Goal: Transaction & Acquisition: Purchase product/service

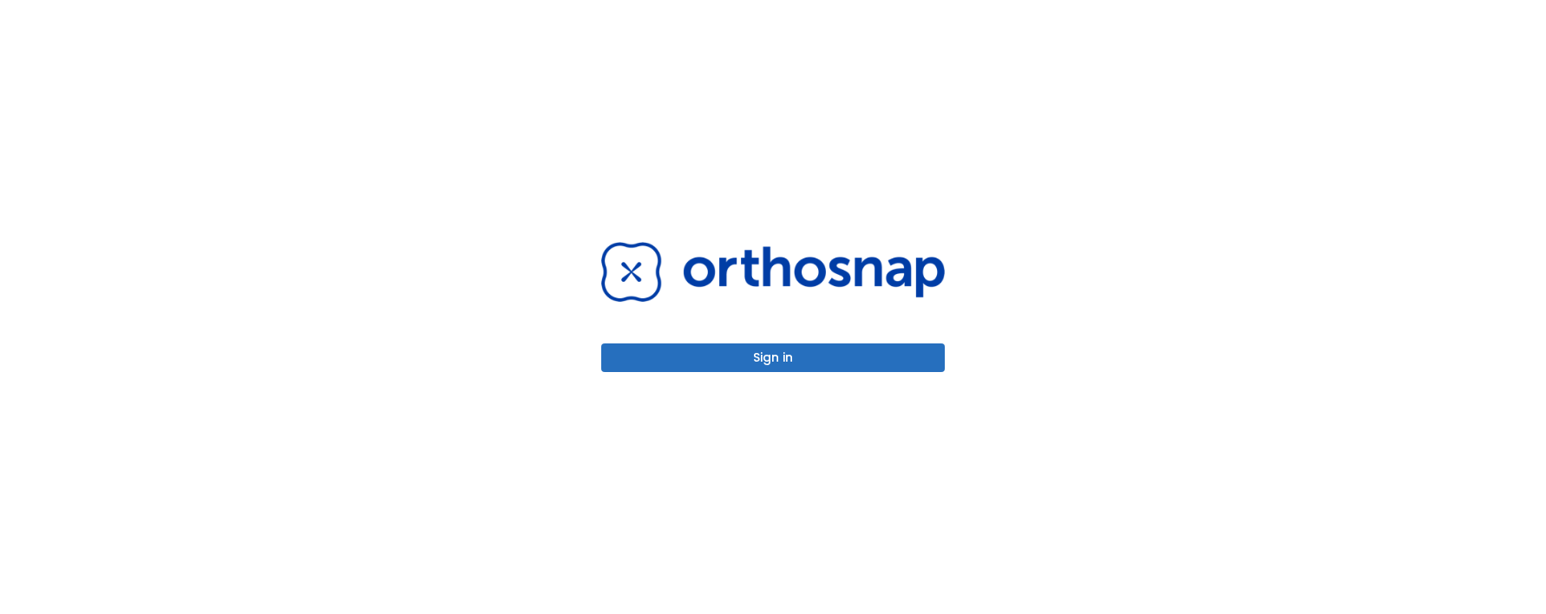
click at [821, 331] on div "Sign in" at bounding box center [773, 307] width 344 height 130
click at [828, 354] on button "Sign in" at bounding box center [773, 358] width 344 height 29
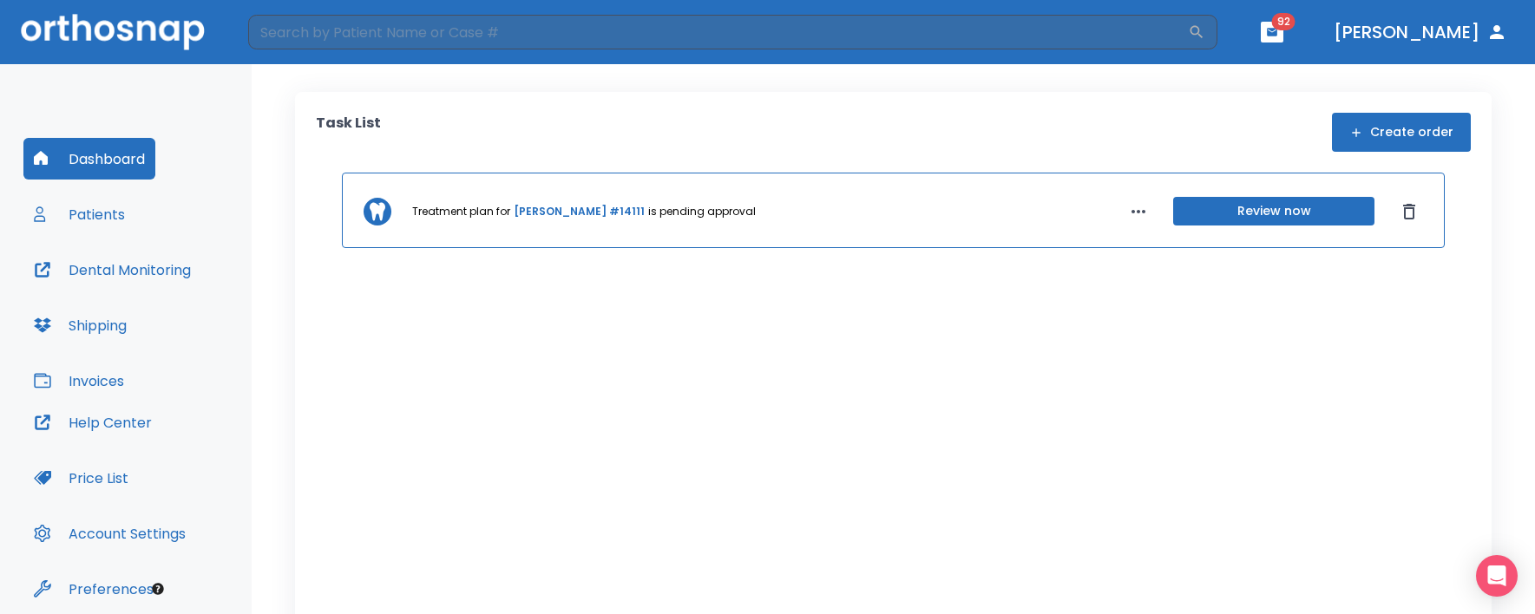
click at [121, 215] on button "Patients" at bounding box center [79, 214] width 112 height 42
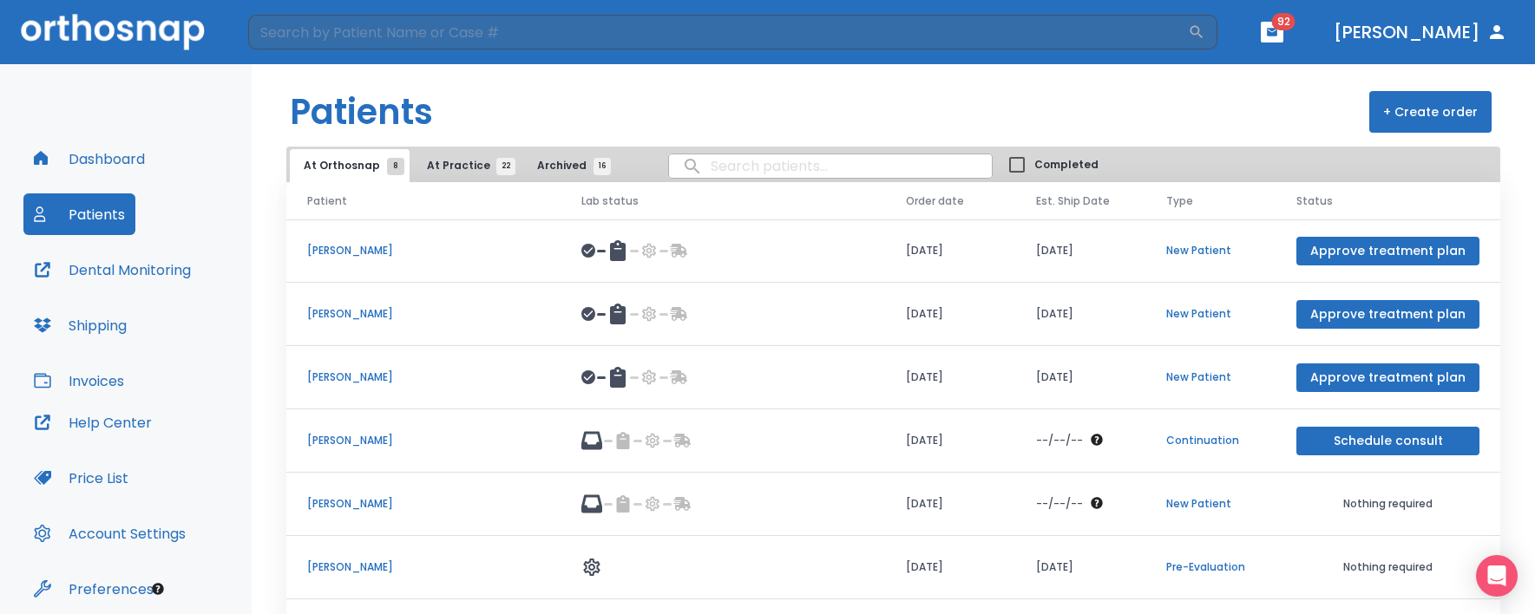
click at [452, 163] on span "At Practice 22" at bounding box center [466, 166] width 79 height 16
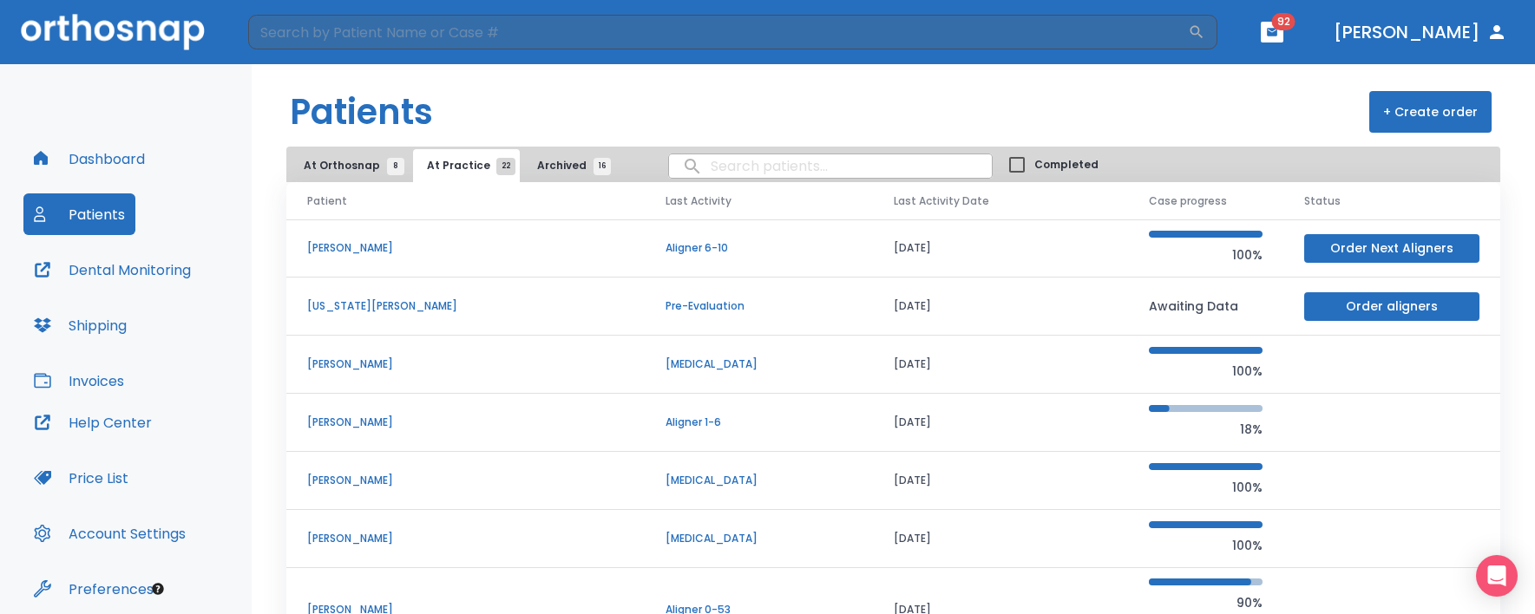
click at [365, 239] on td "Laminda Moliere" at bounding box center [465, 248] width 358 height 58
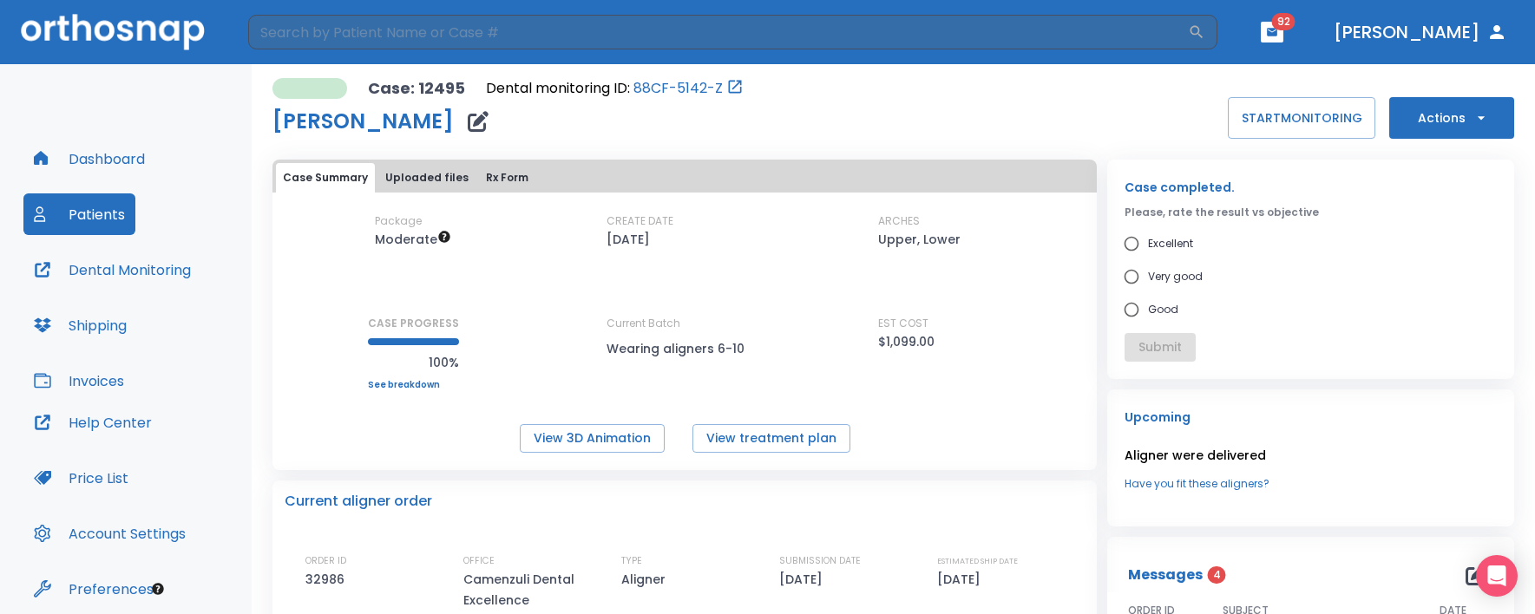
click at [1476, 112] on icon "button" at bounding box center [1480, 117] width 17 height 17
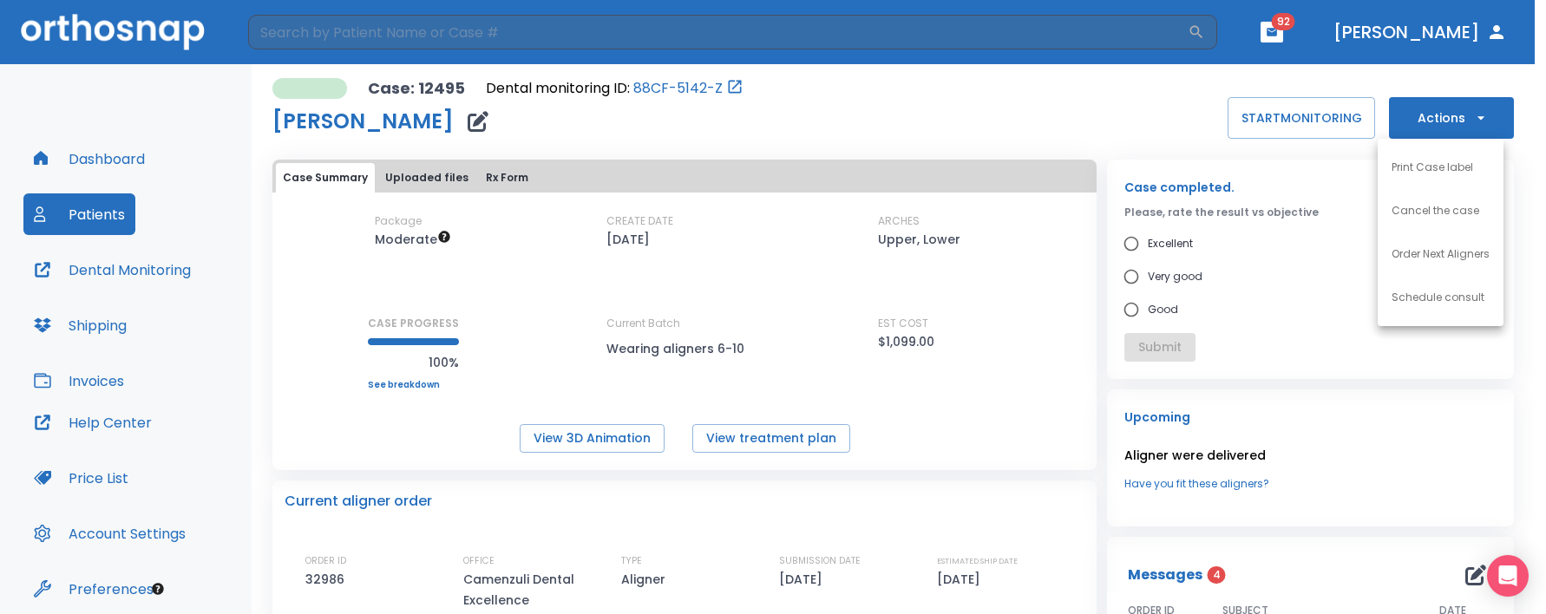
click at [1465, 259] on p "Order Next Aligners" at bounding box center [1440, 254] width 98 height 16
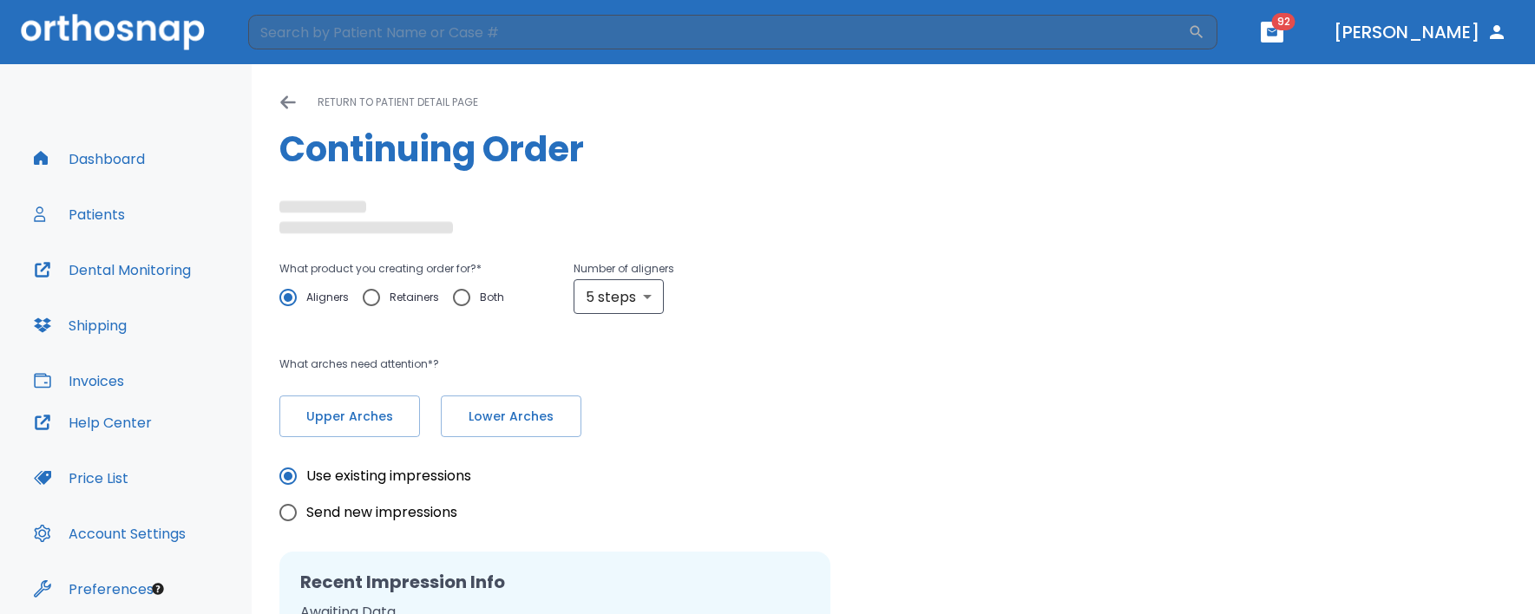
radio input "false"
radio input "true"
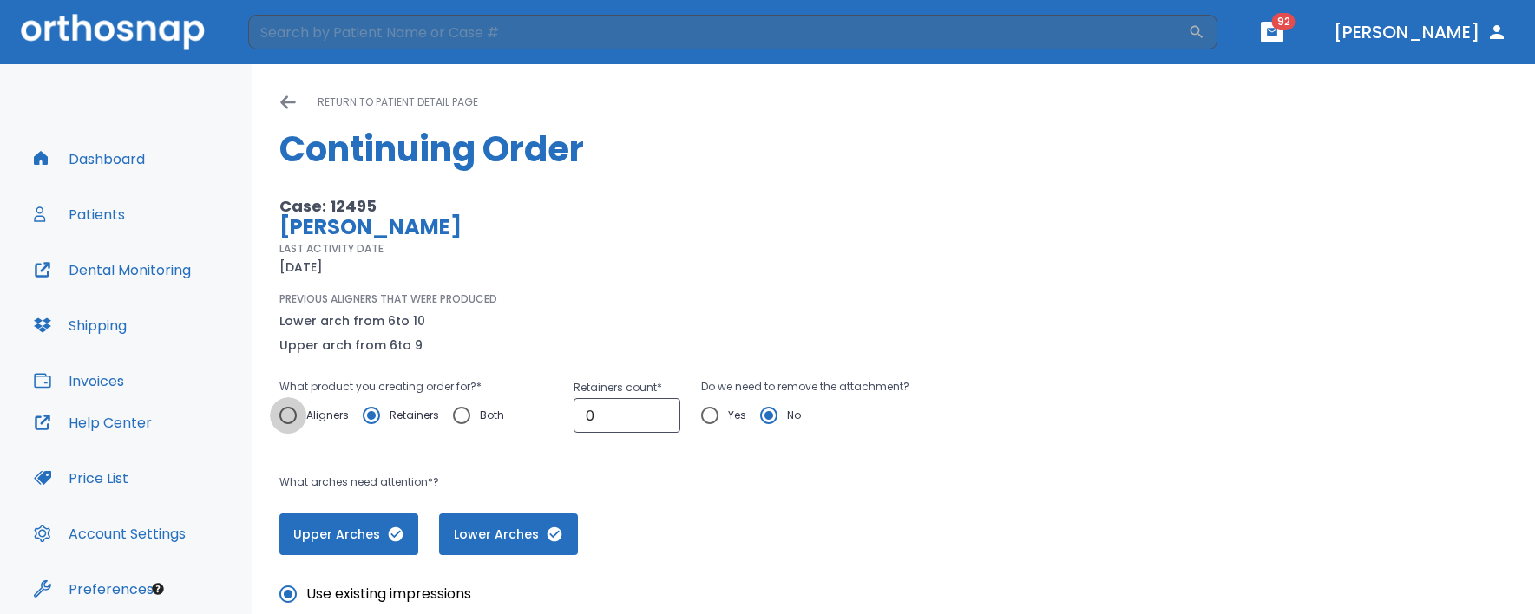
click at [288, 411] on input "Aligners" at bounding box center [288, 415] width 36 height 36
radio input "true"
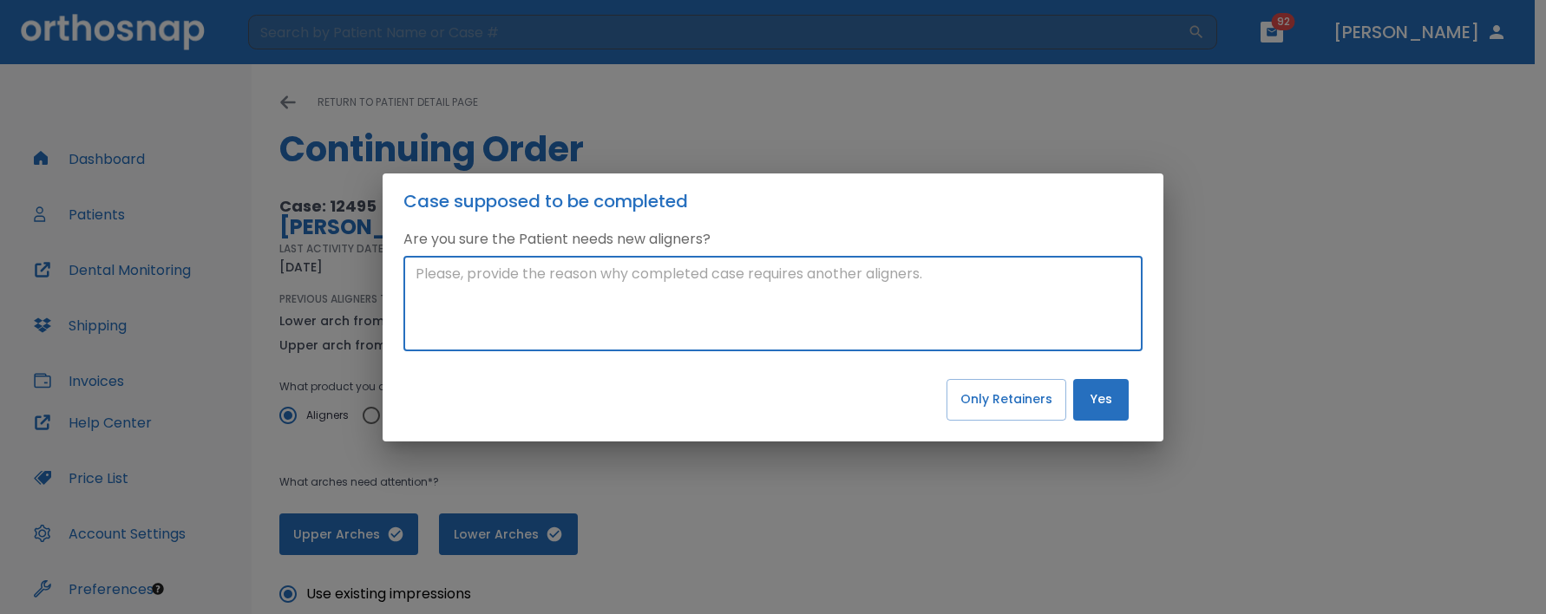
click at [811, 301] on textarea at bounding box center [773, 304] width 715 height 80
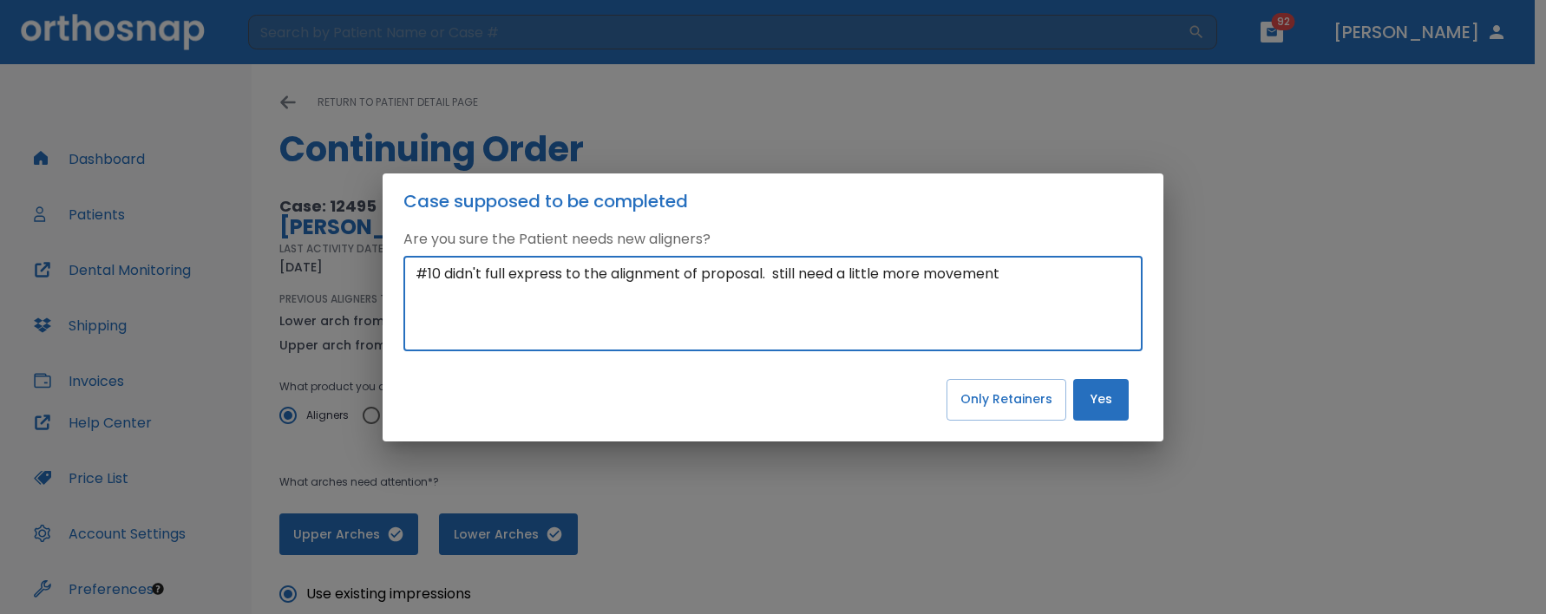
type textarea "#10 didn't full express to the alignment of proposal. still need a little more …"
click at [1102, 398] on button "Yes" at bounding box center [1101, 400] width 56 height 42
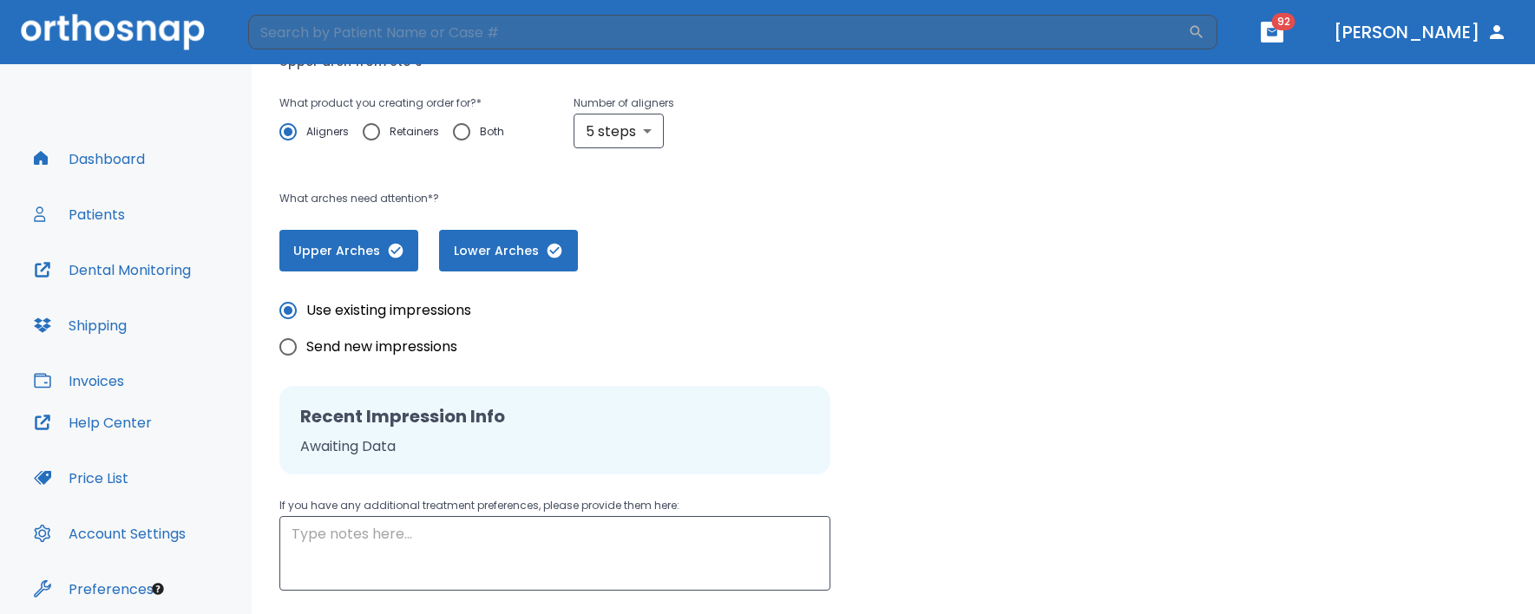
scroll to position [287, 0]
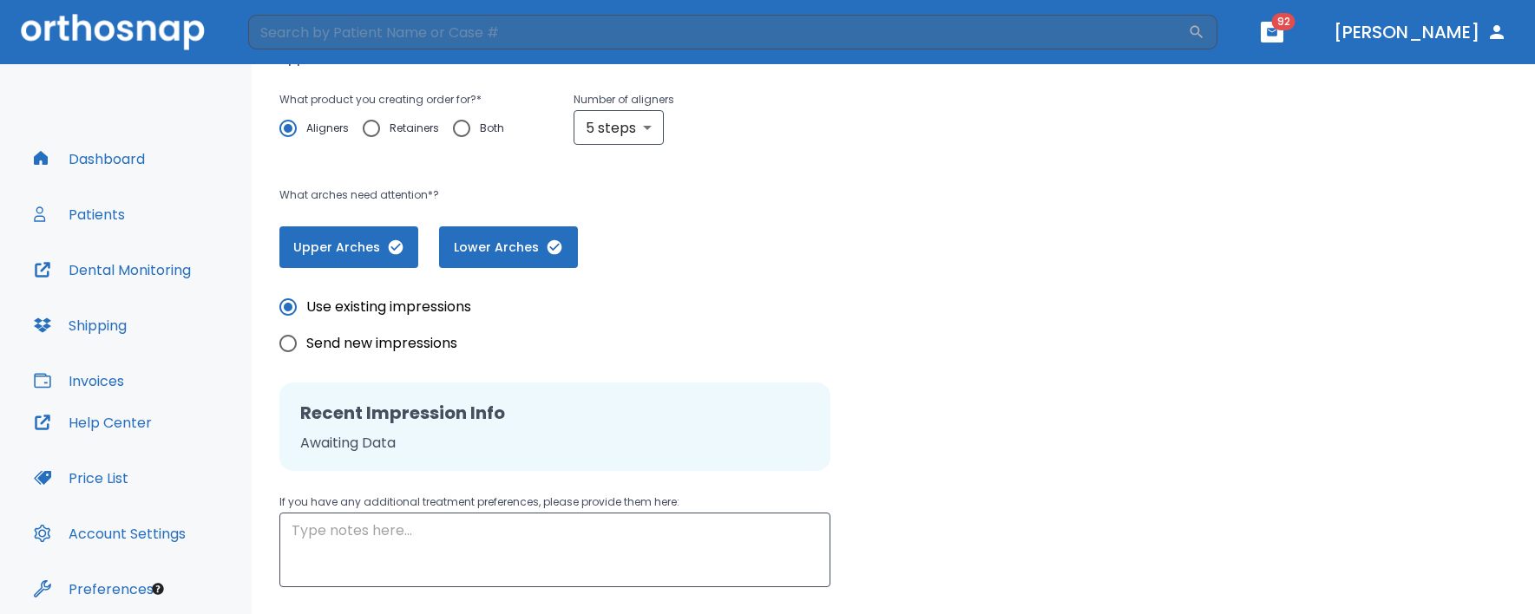
click at [396, 345] on span "Send new impressions" at bounding box center [381, 343] width 151 height 21
click at [306, 345] on input "Send new impressions" at bounding box center [288, 343] width 36 height 36
radio input "true"
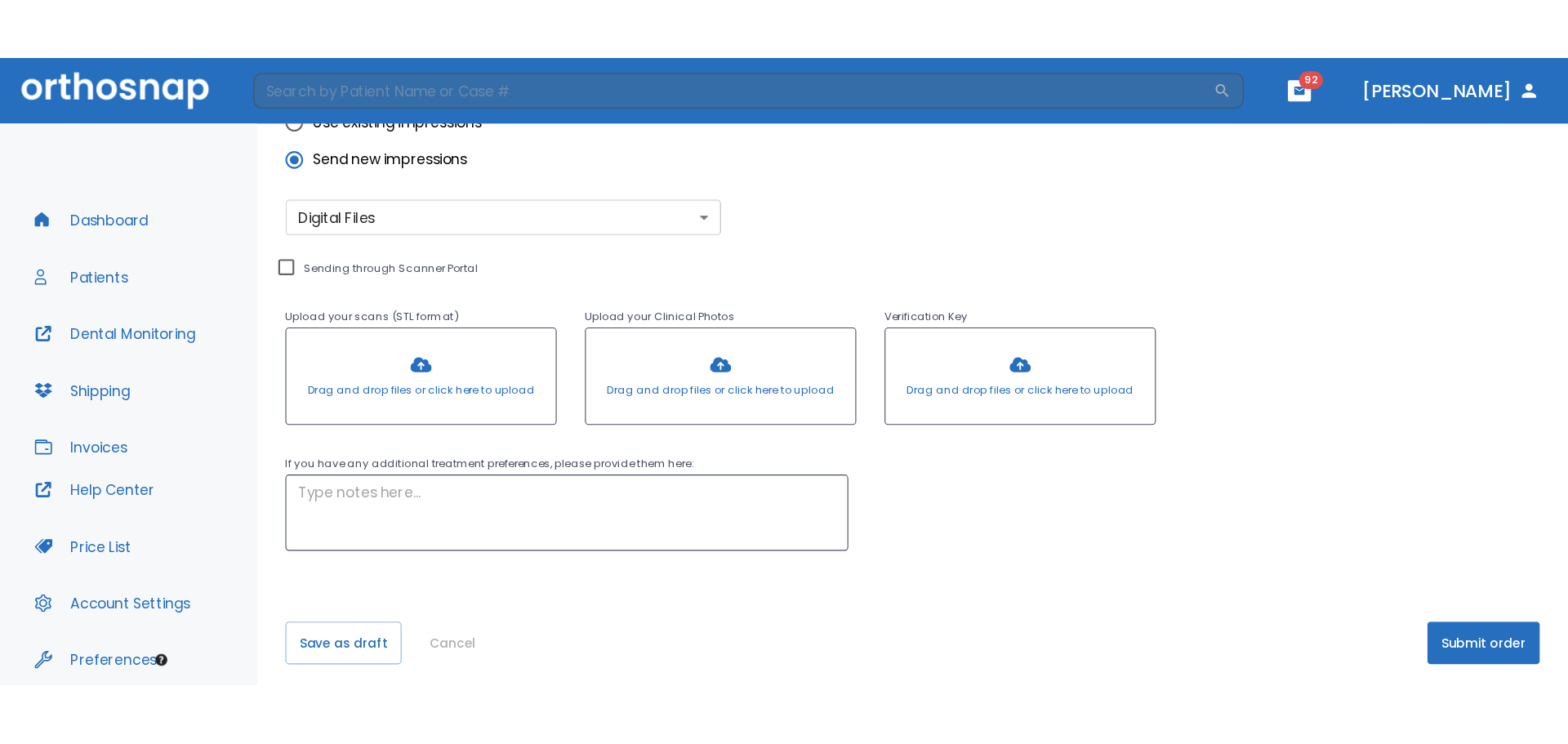
scroll to position [507, 0]
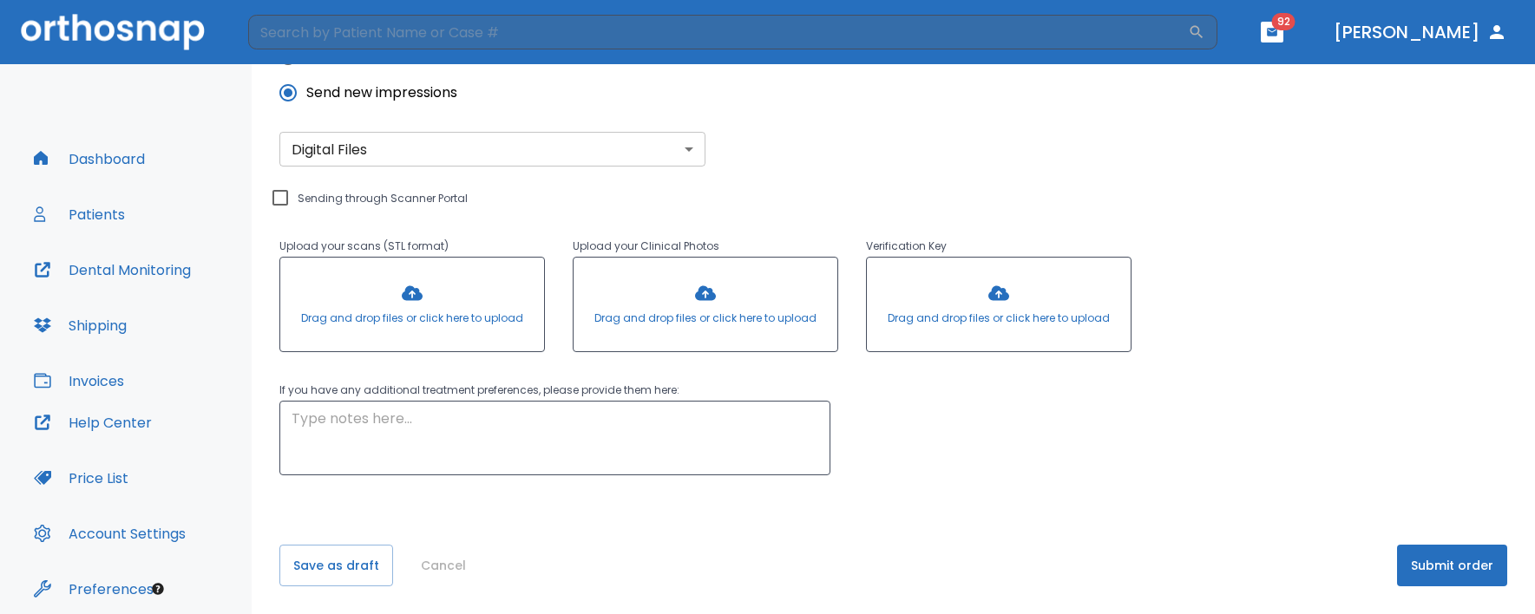
click at [369, 193] on div "Upload your scans (STL format) Drag and drop files or click here to upload Uplo…" at bounding box center [705, 263] width 852 height 193
click at [348, 187] on div "Upload your scans (STL format) Drag and drop files or click here to upload Uplo…" at bounding box center [705, 263] width 852 height 193
click at [274, 192] on input "Sending through Scanner Portal" at bounding box center [280, 197] width 21 height 21
checkbox input "true"
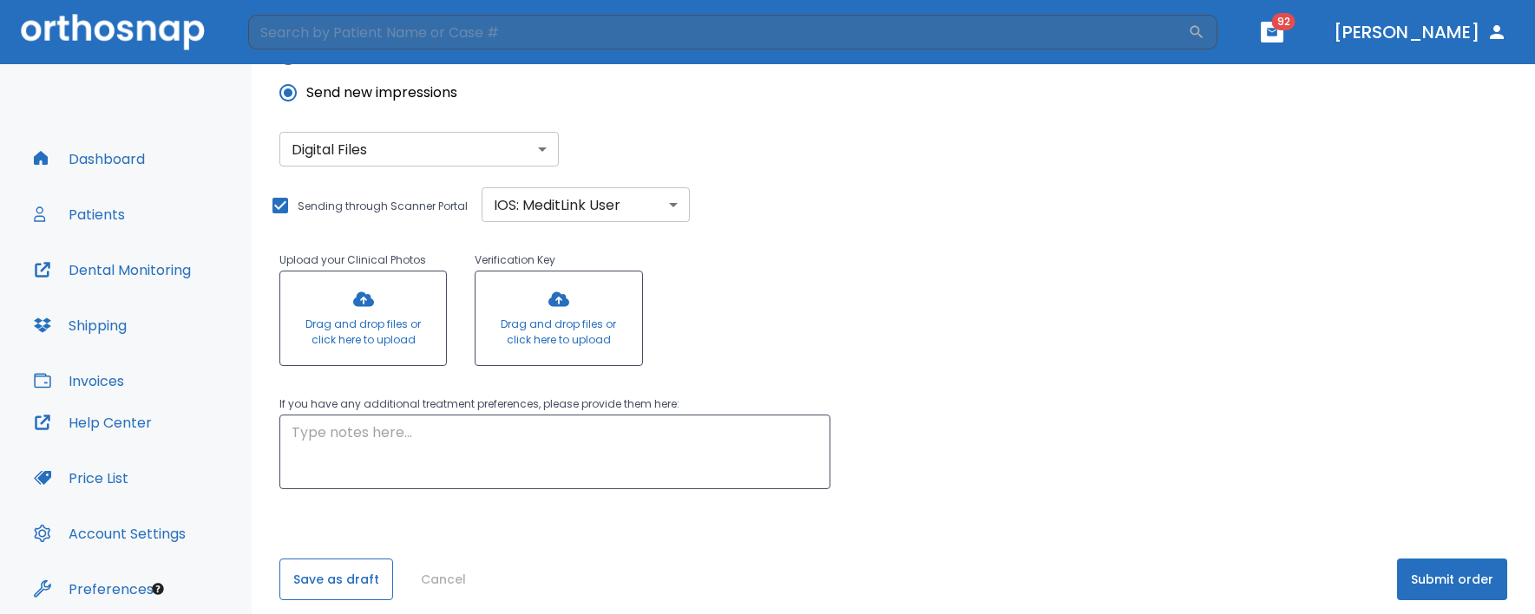
click at [354, 586] on button "Save as draft" at bounding box center [336, 580] width 114 height 42
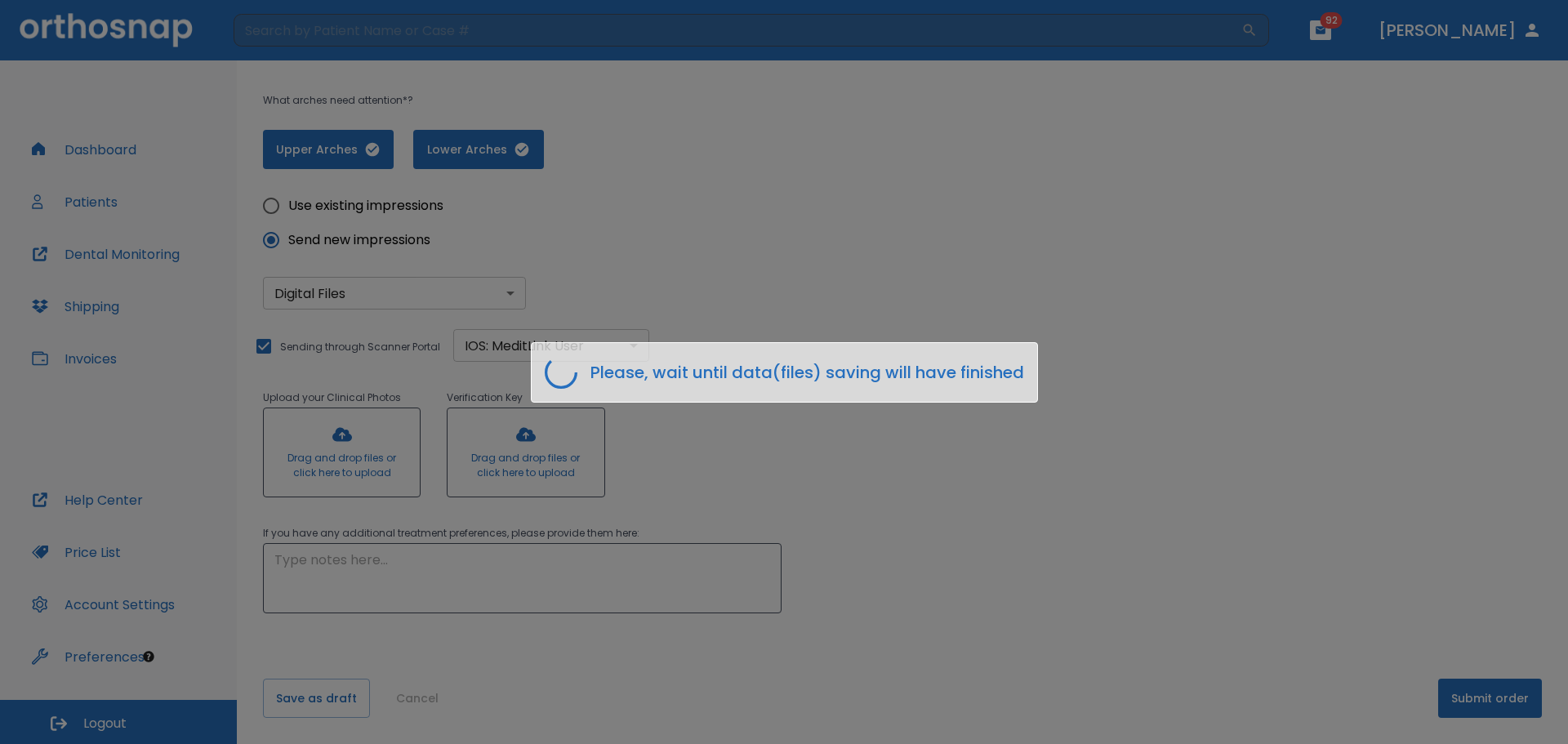
scroll to position [354, 0]
click at [1144, 576] on div "Please, wait until data(files) saving will have finished" at bounding box center [784, 372] width 1568 height 744
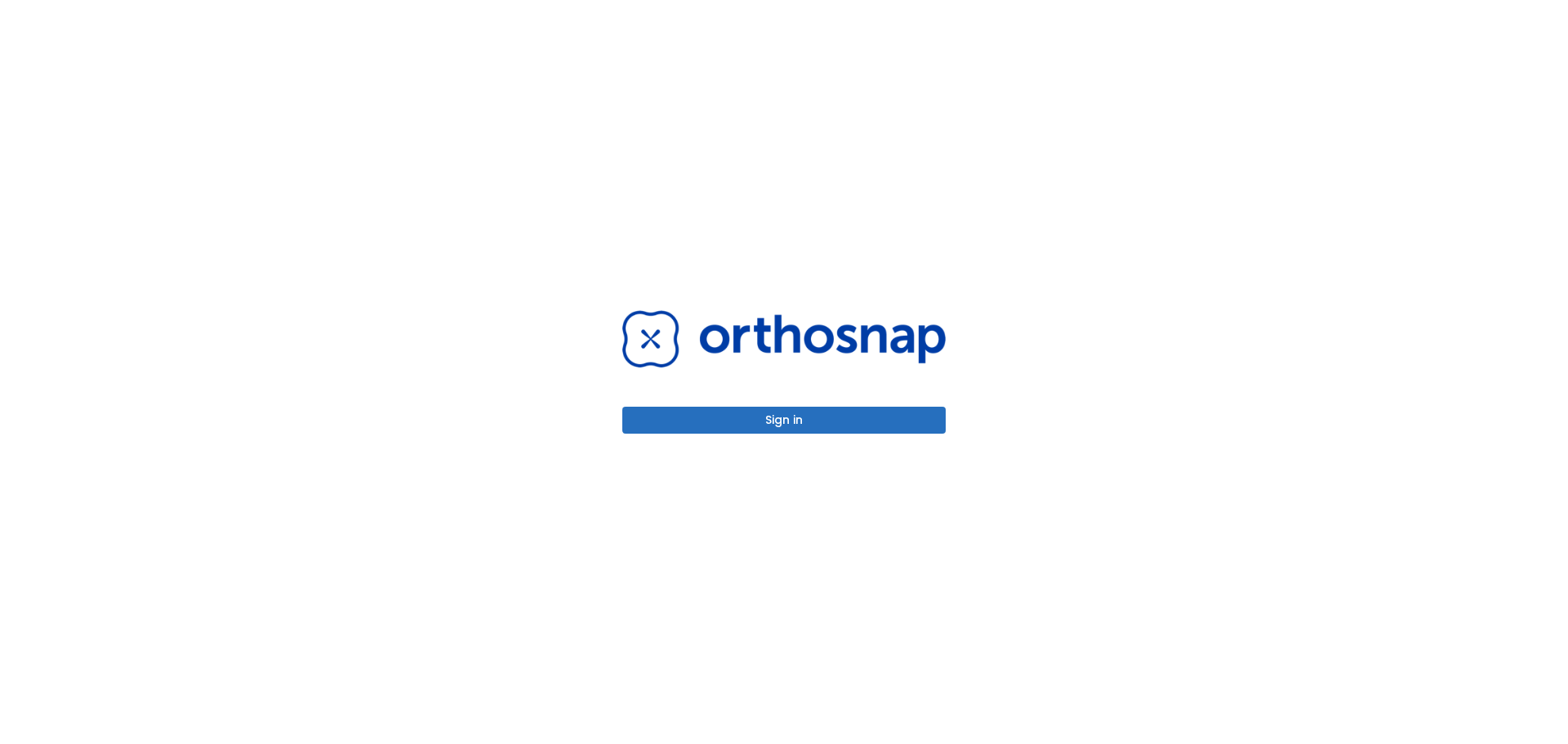
click at [817, 415] on button "Sign in" at bounding box center [784, 420] width 324 height 27
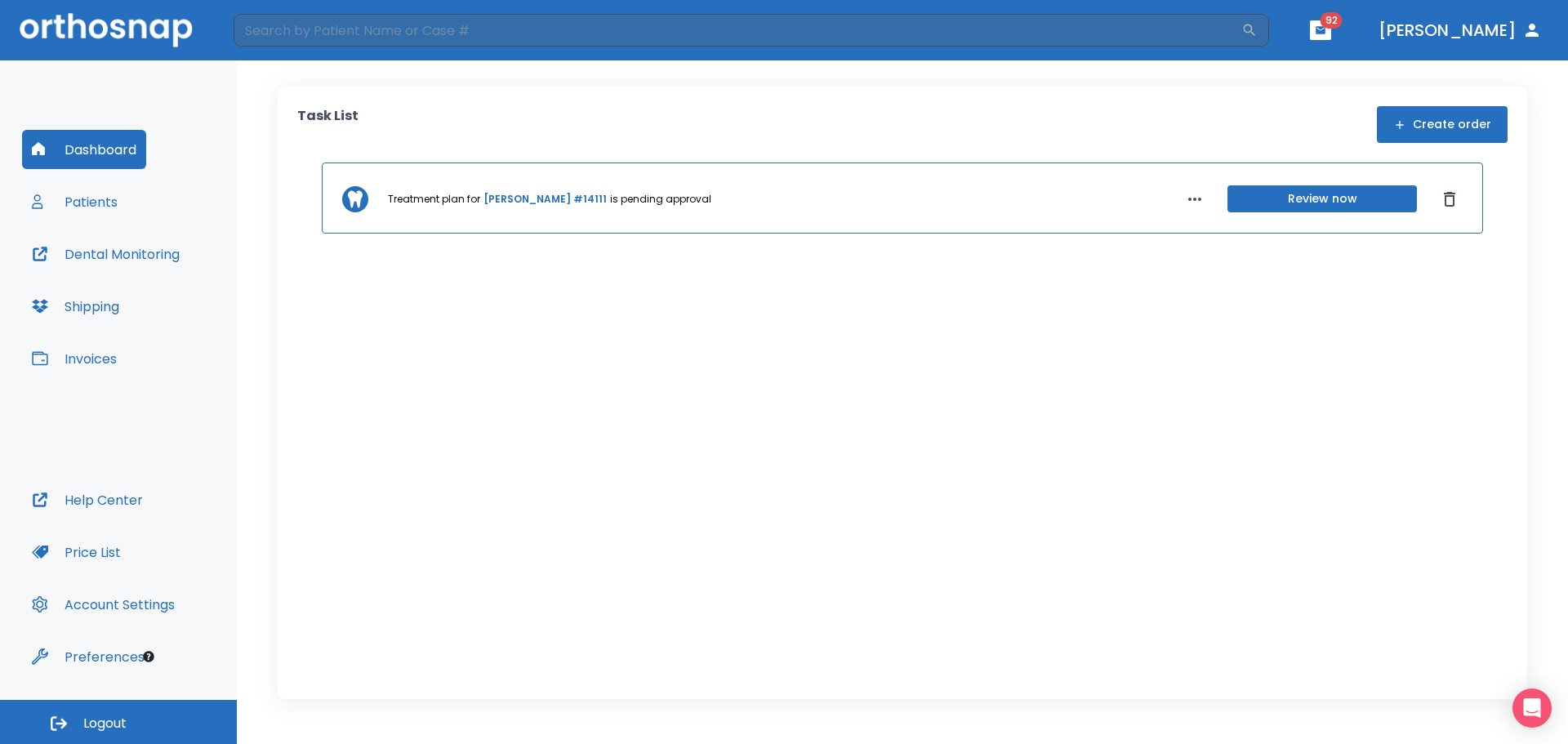
click at [73, 206] on button "Patients" at bounding box center [74, 202] width 105 height 40
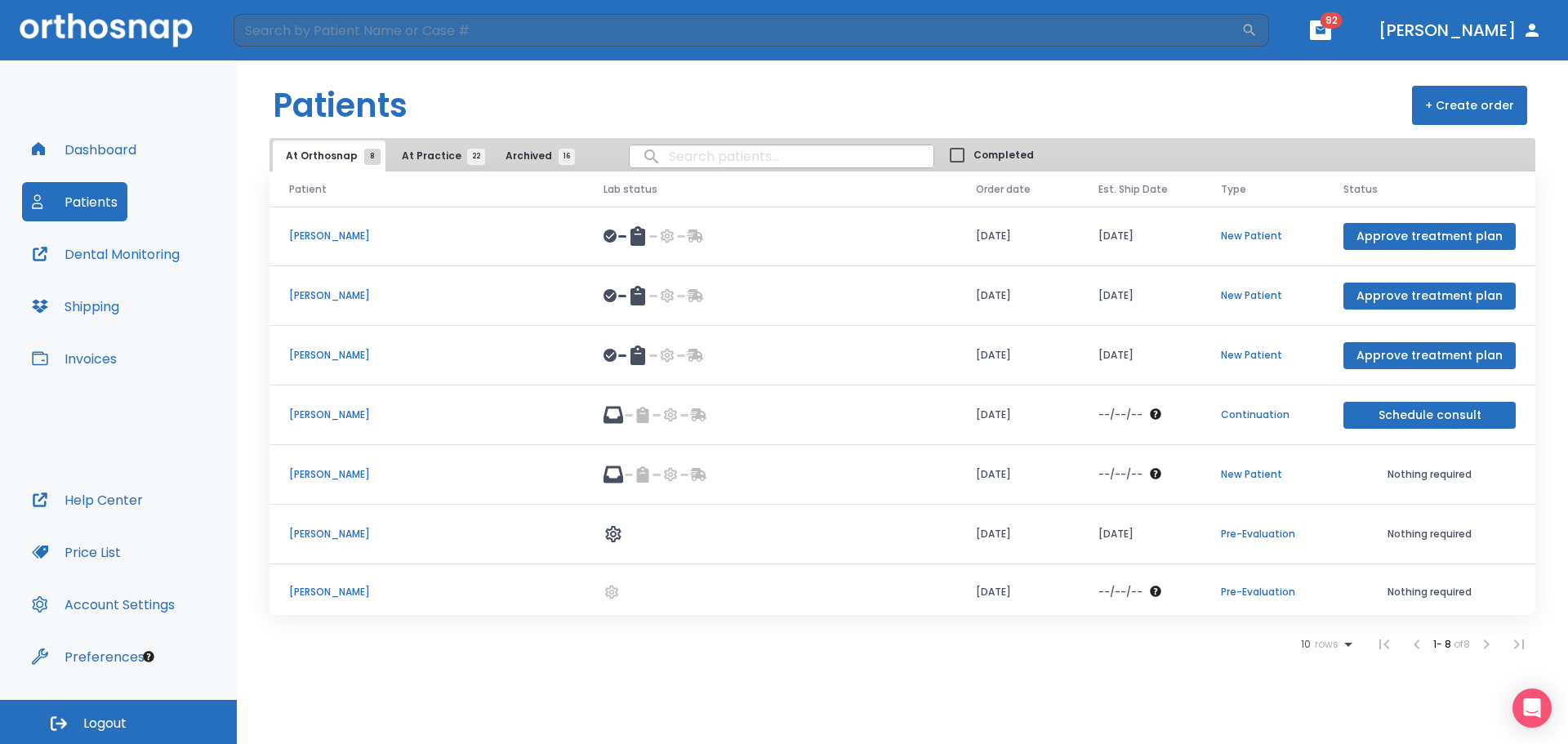
scroll to position [66, 0]
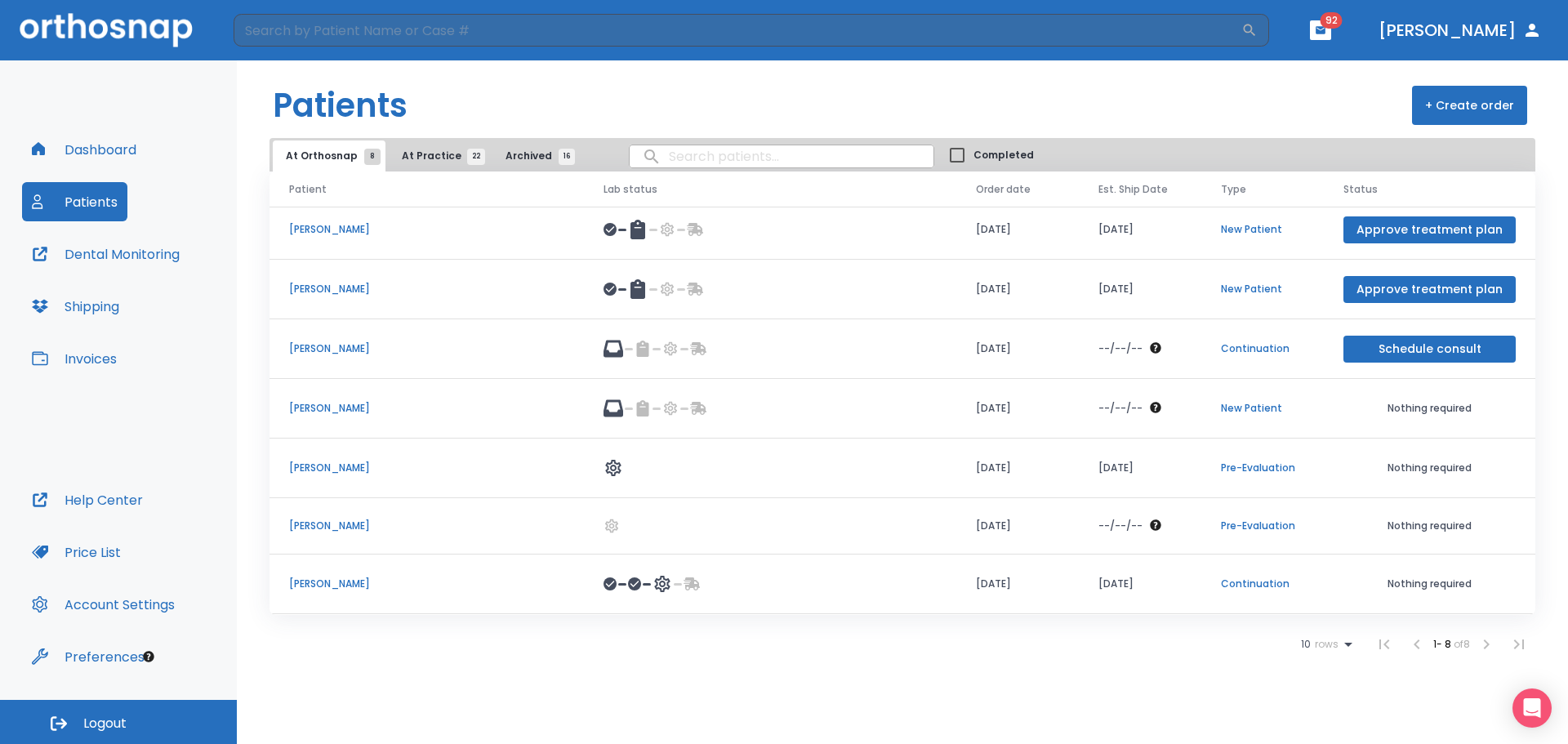
click at [437, 149] on span "At Practice 22" at bounding box center [439, 156] width 74 height 15
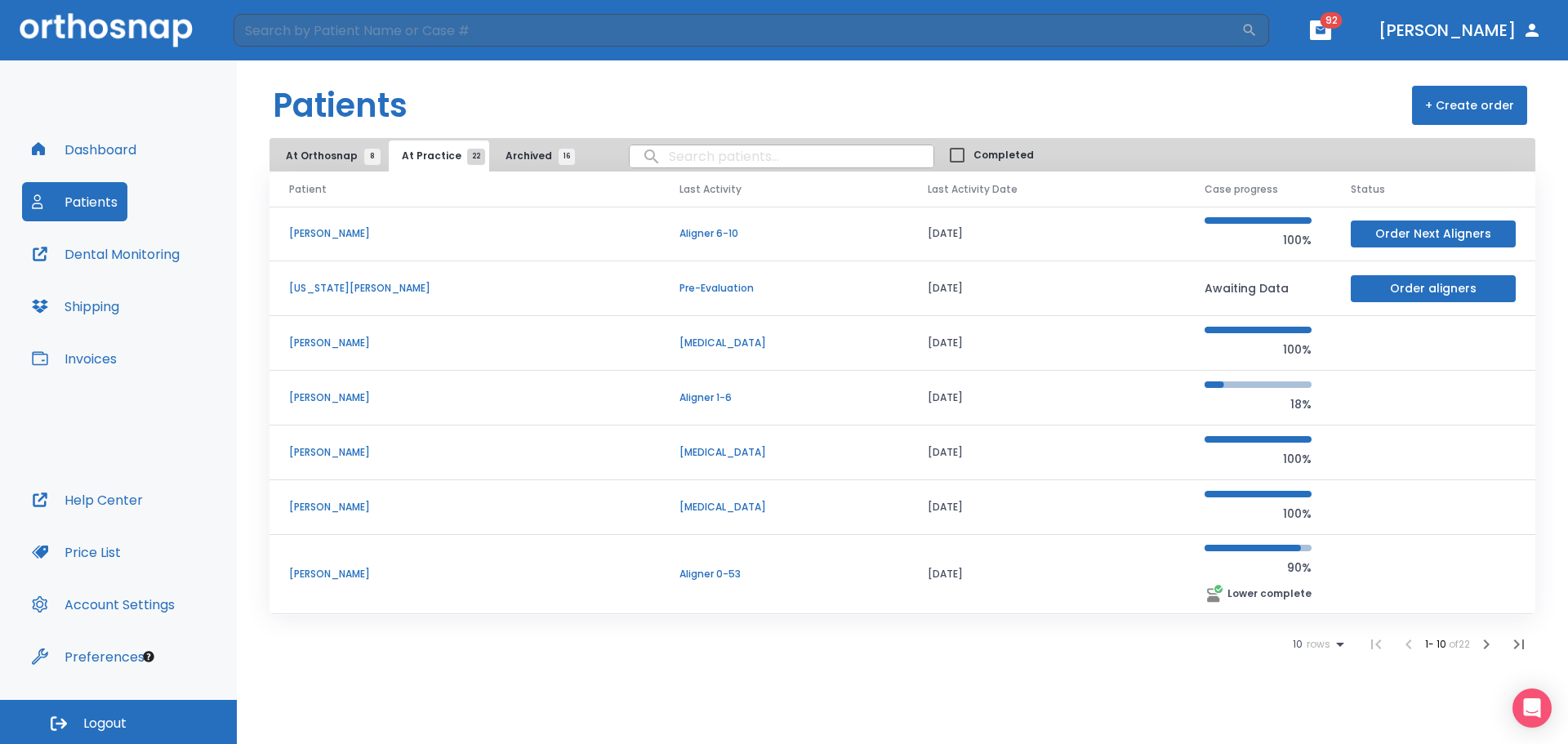
click at [349, 233] on p "[PERSON_NAME]" at bounding box center [464, 234] width 351 height 15
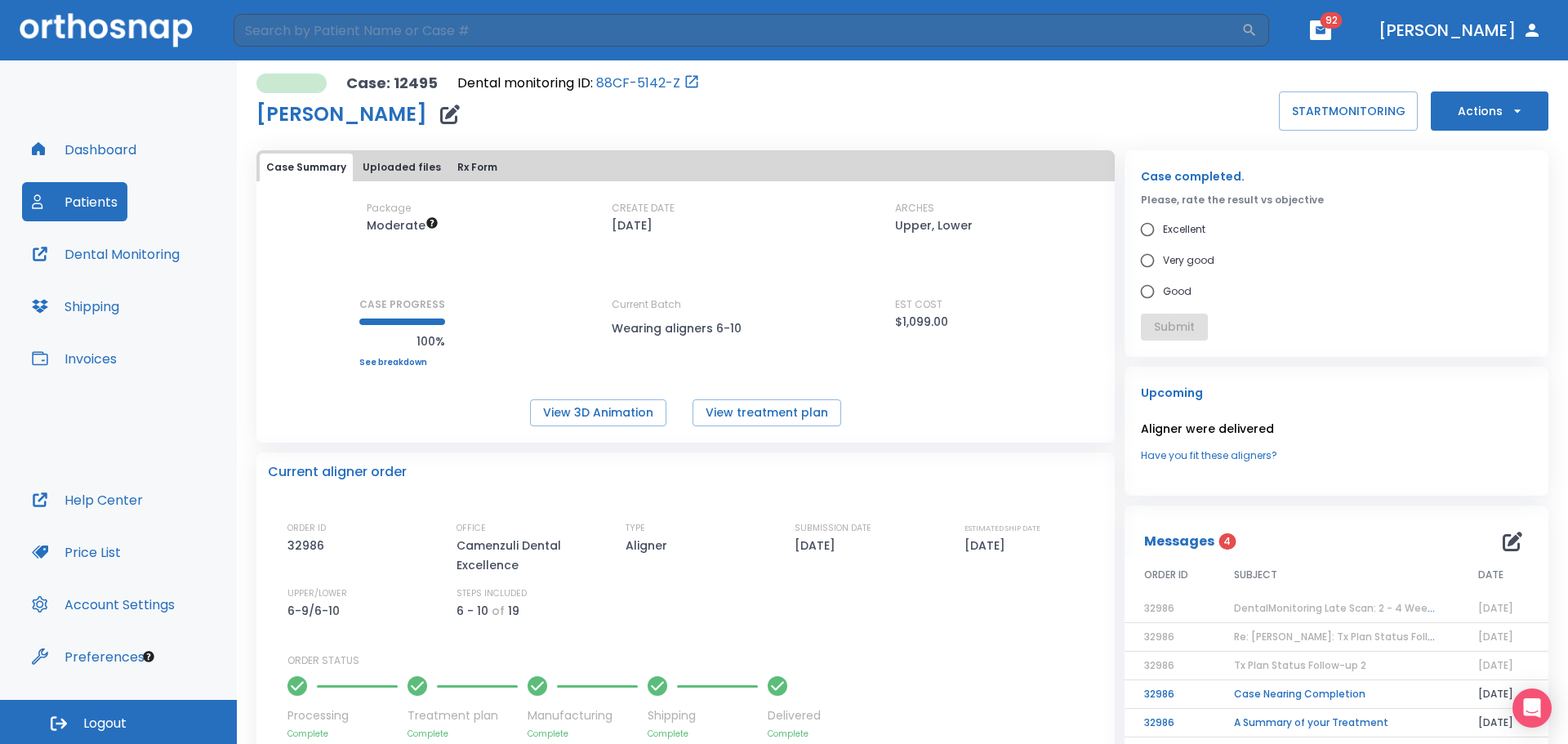
click at [1162, 290] on span "Good" at bounding box center [1176, 291] width 28 height 20
click at [1157, 290] on input "Good" at bounding box center [1146, 291] width 31 height 31
radio input "true"
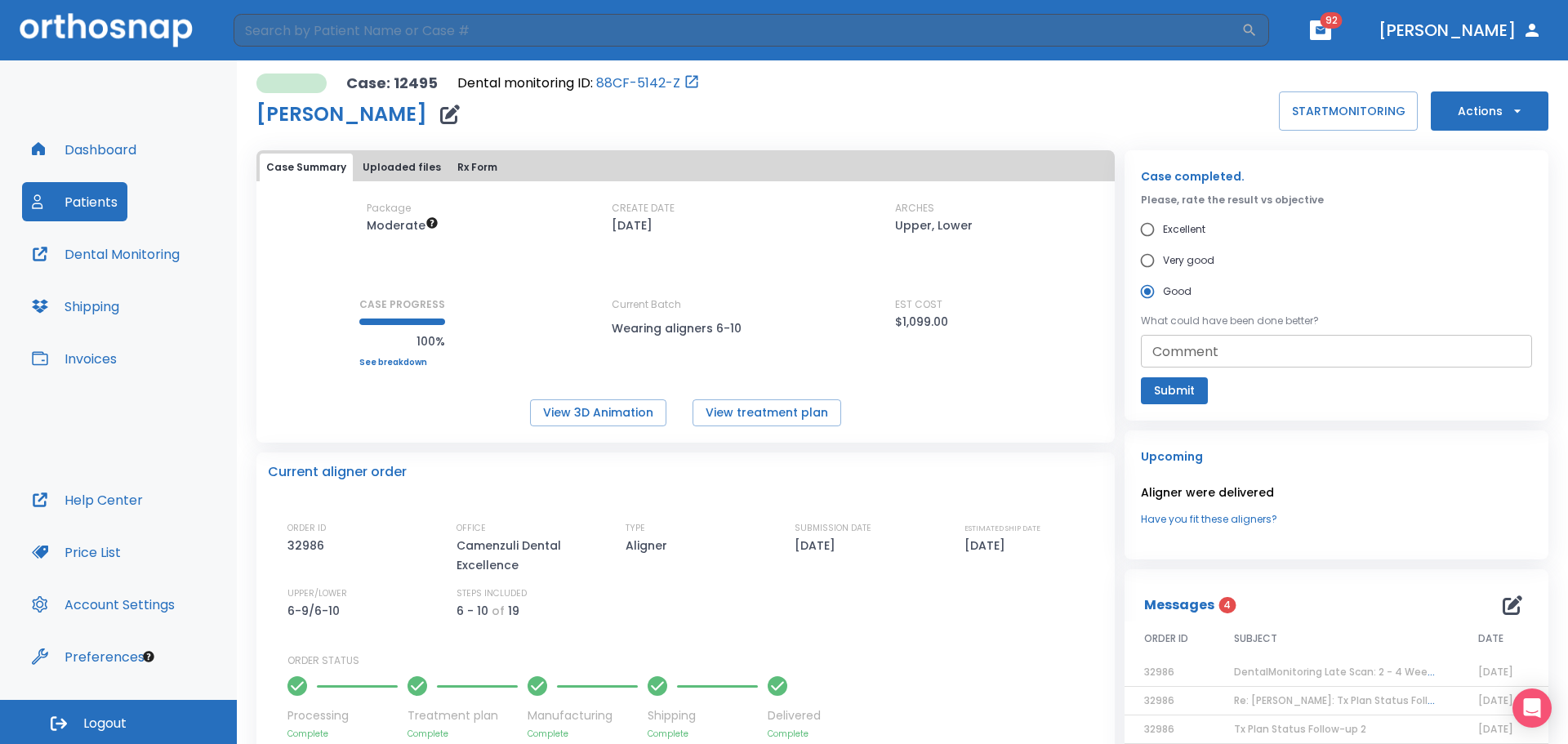
click at [1192, 348] on textarea "Comment" at bounding box center [1336, 351] width 368 height 19
type textarea "rotation of #8"
click at [1163, 386] on button "Submit" at bounding box center [1174, 391] width 67 height 27
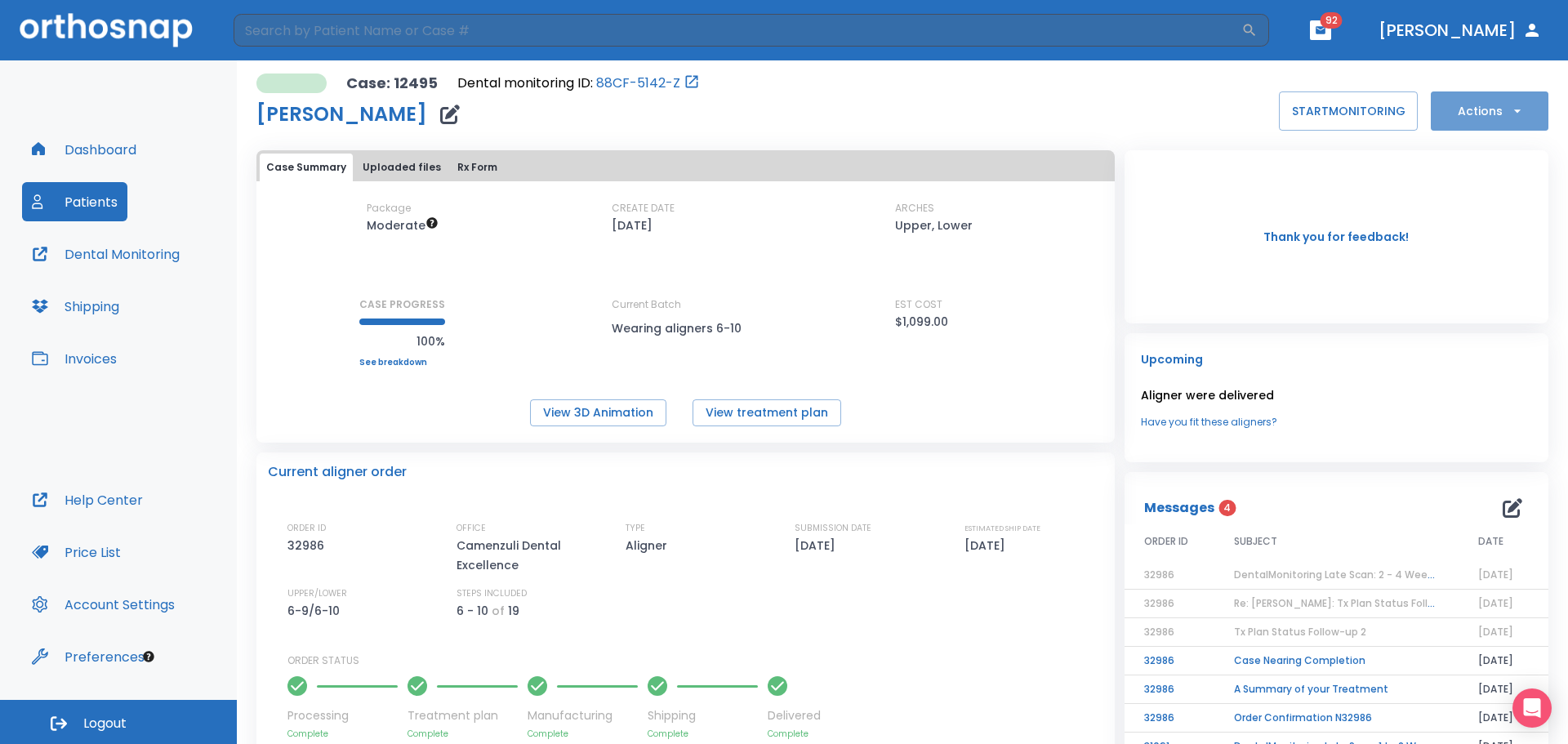
click at [1507, 101] on button "Actions" at bounding box center [1489, 111] width 118 height 40
click at [1495, 237] on p "Order Next Aligners" at bounding box center [1479, 239] width 92 height 15
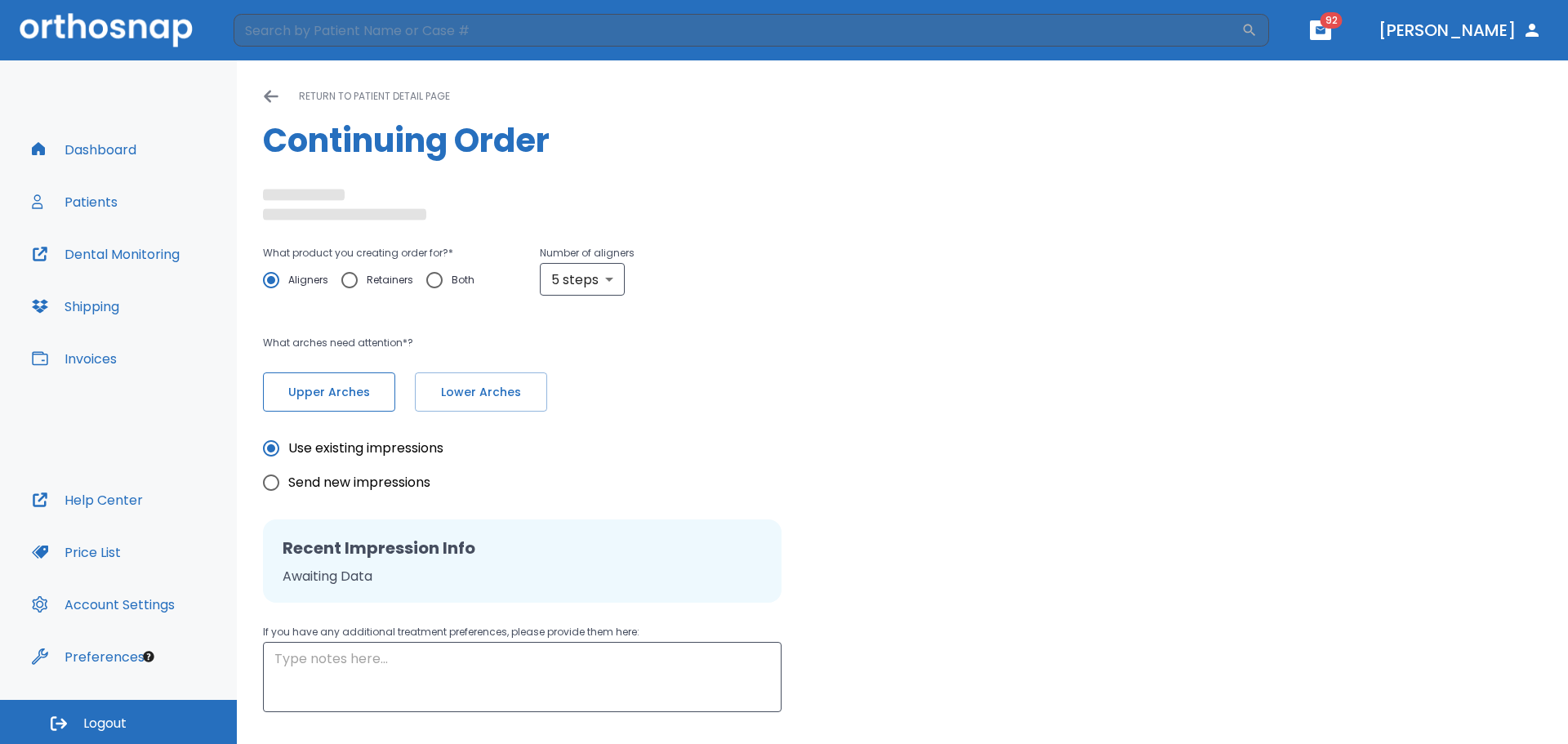
radio input "false"
radio input "true"
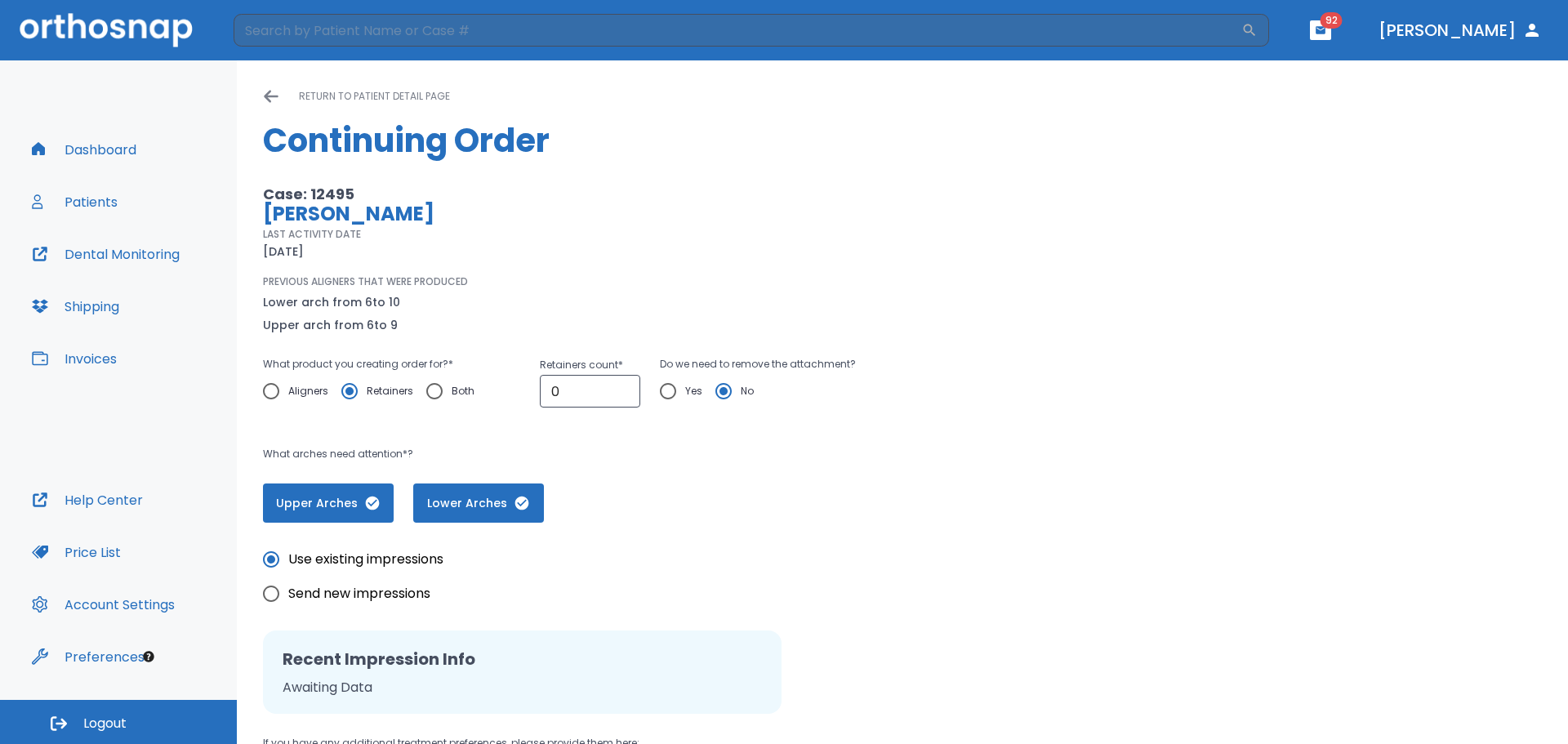
click at [312, 507] on span "Upper Arches" at bounding box center [328, 504] width 98 height 17
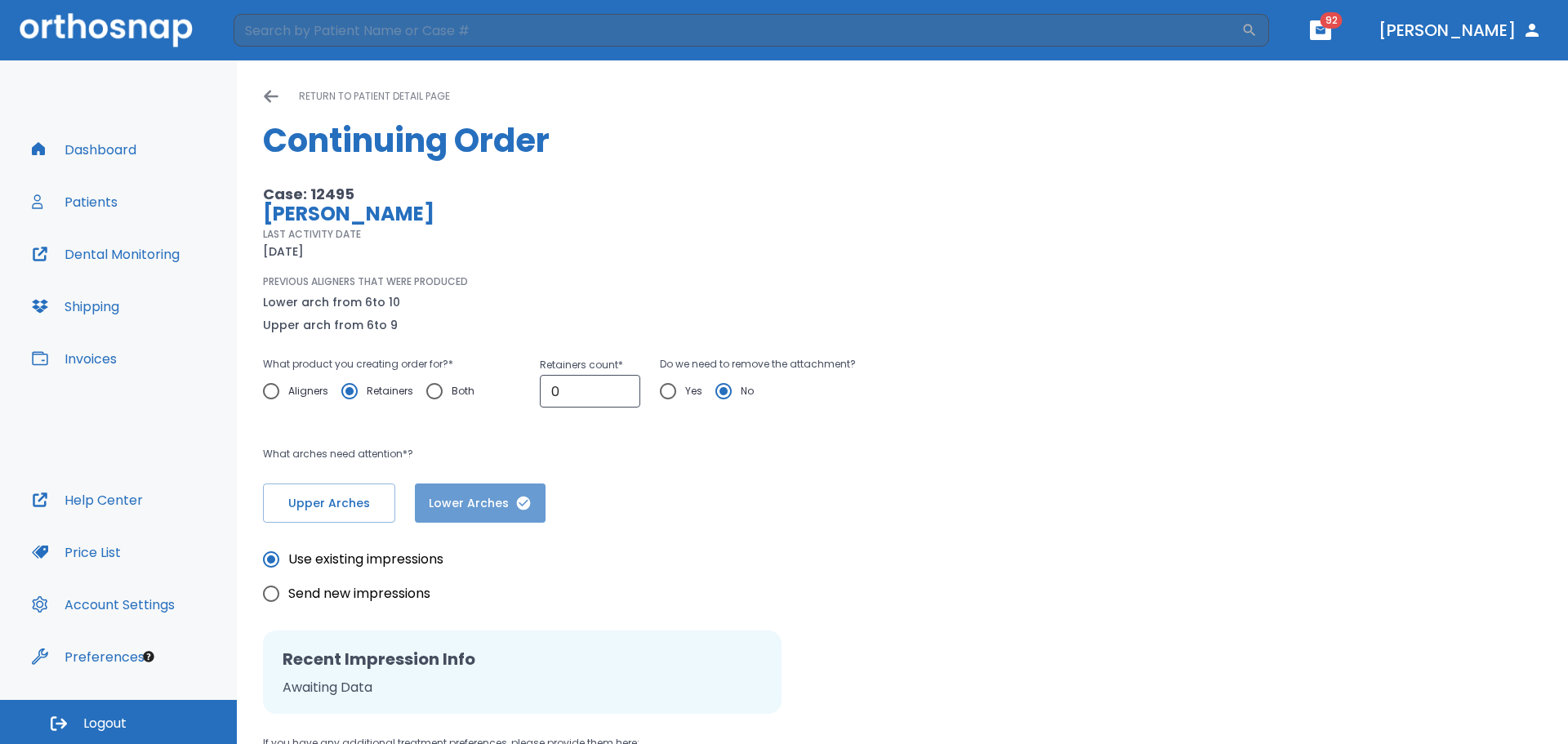
click at [489, 496] on span "Lower Arches" at bounding box center [480, 504] width 98 height 17
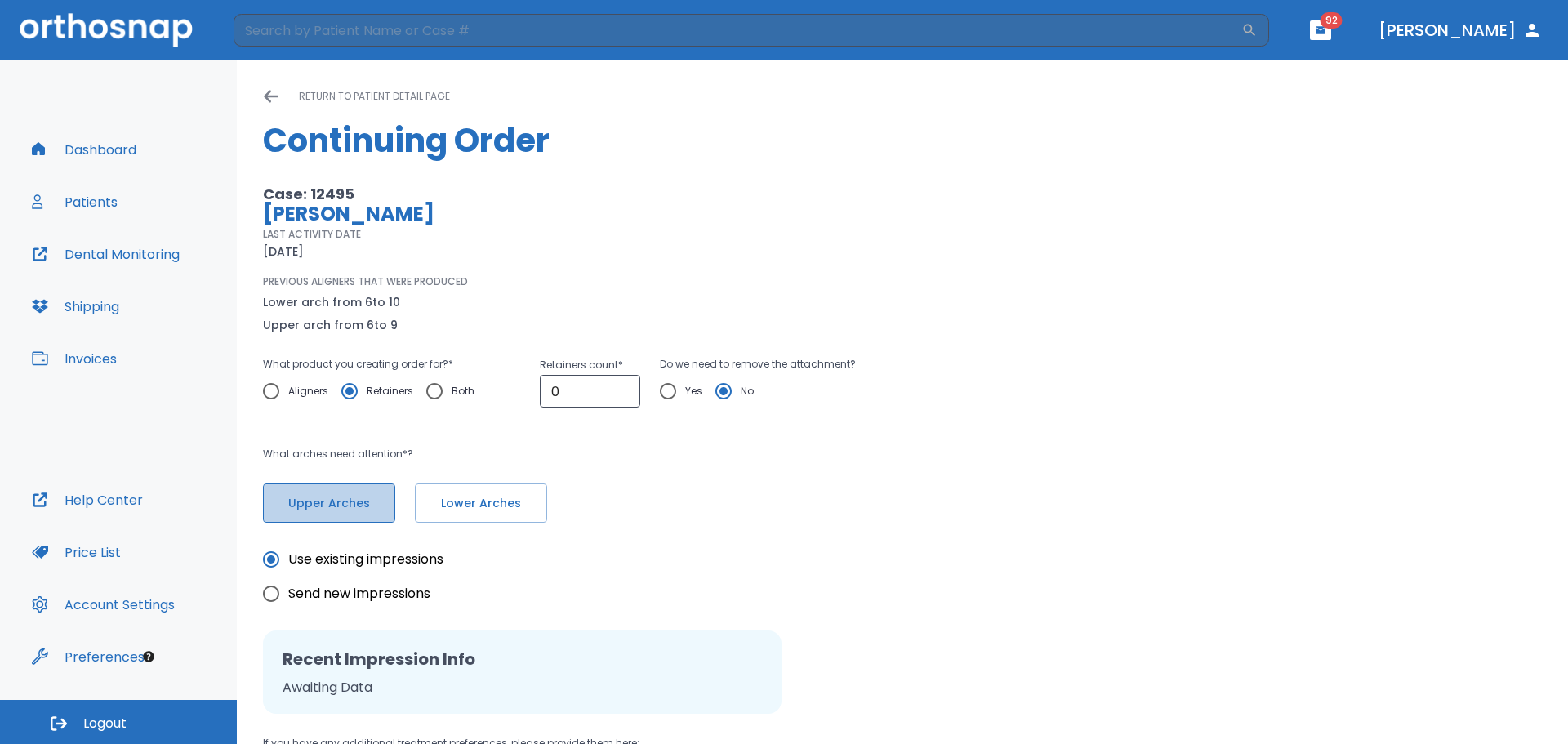
click at [367, 503] on span "Upper Arches" at bounding box center [329, 504] width 98 height 17
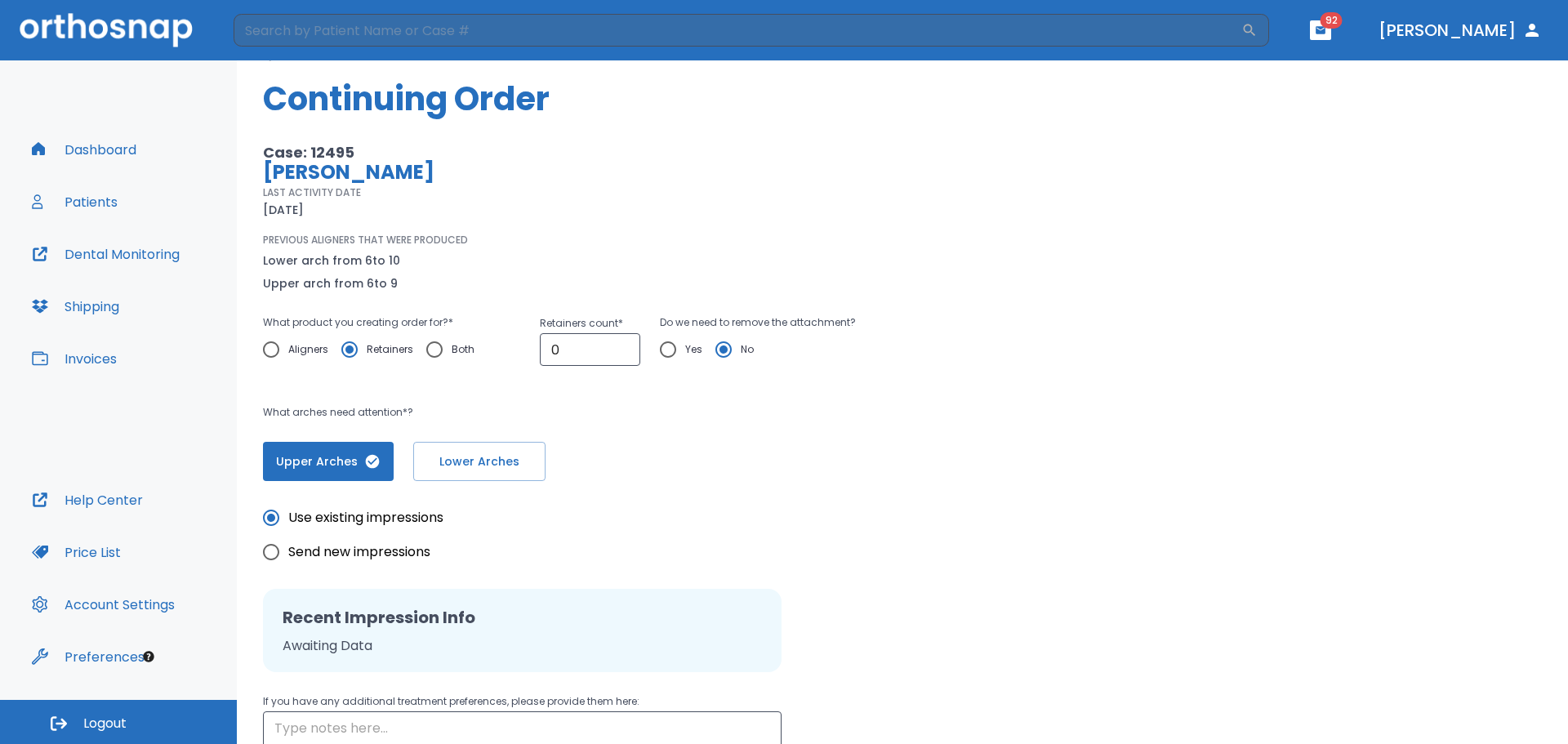
scroll to position [210, 0]
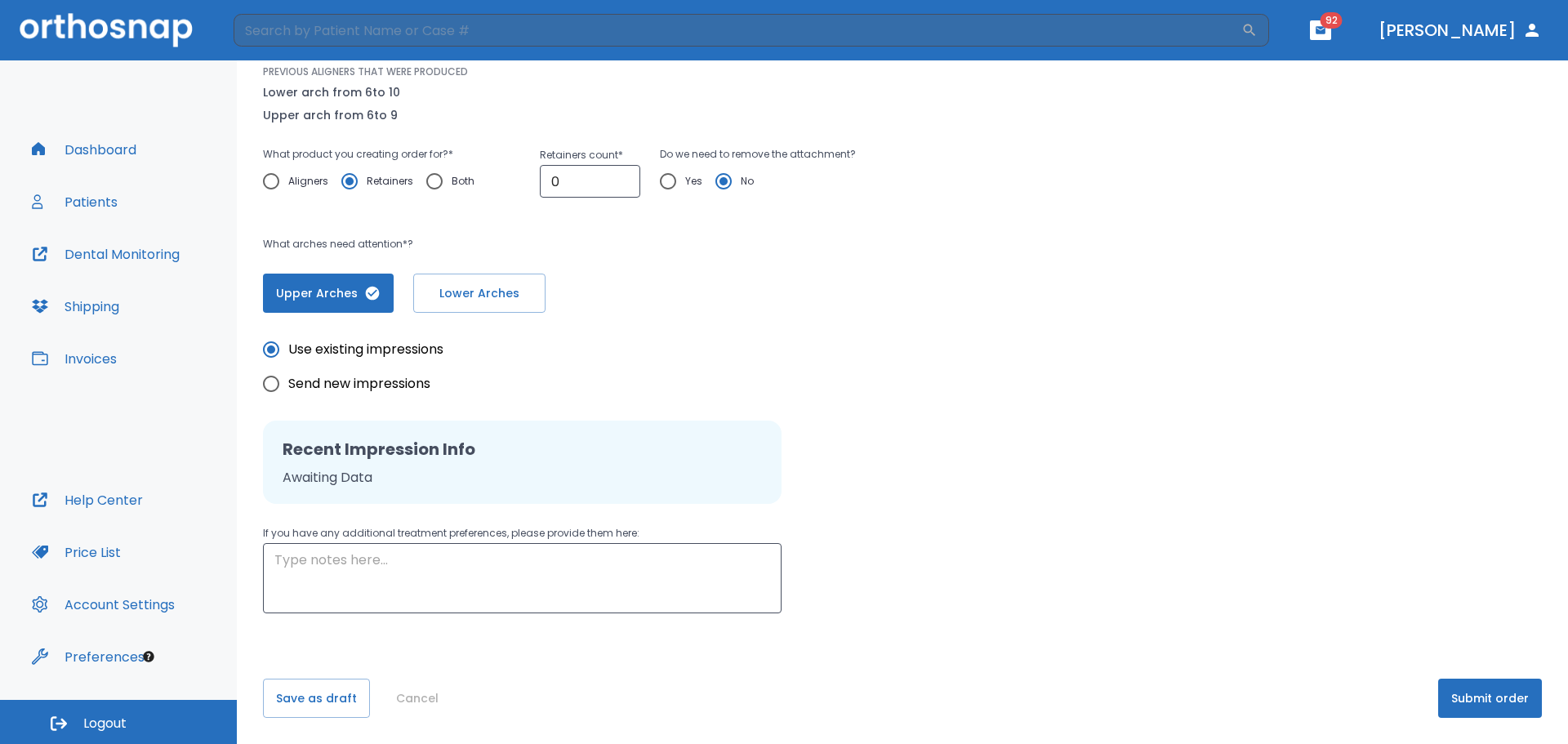
click at [311, 381] on span "Send new impressions" at bounding box center [359, 383] width 142 height 20
click at [288, 381] on input "Send new impressions" at bounding box center [271, 384] width 34 height 34
radio input "true"
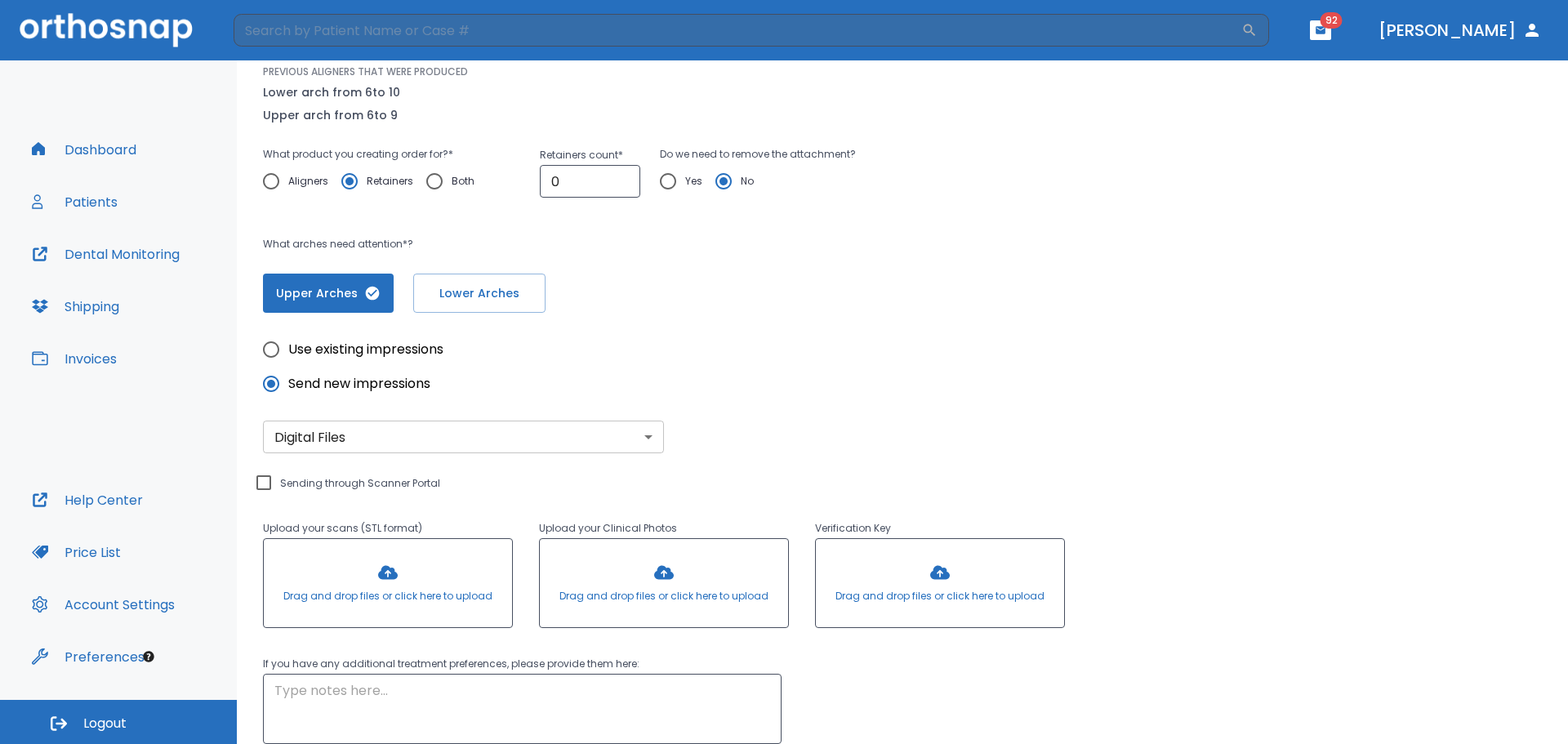
click at [319, 428] on body "​ 92 [PERSON_NAME] Dashboard Patients Dental Monitoring Shipping Invoices Help …" at bounding box center [784, 372] width 1568 height 744
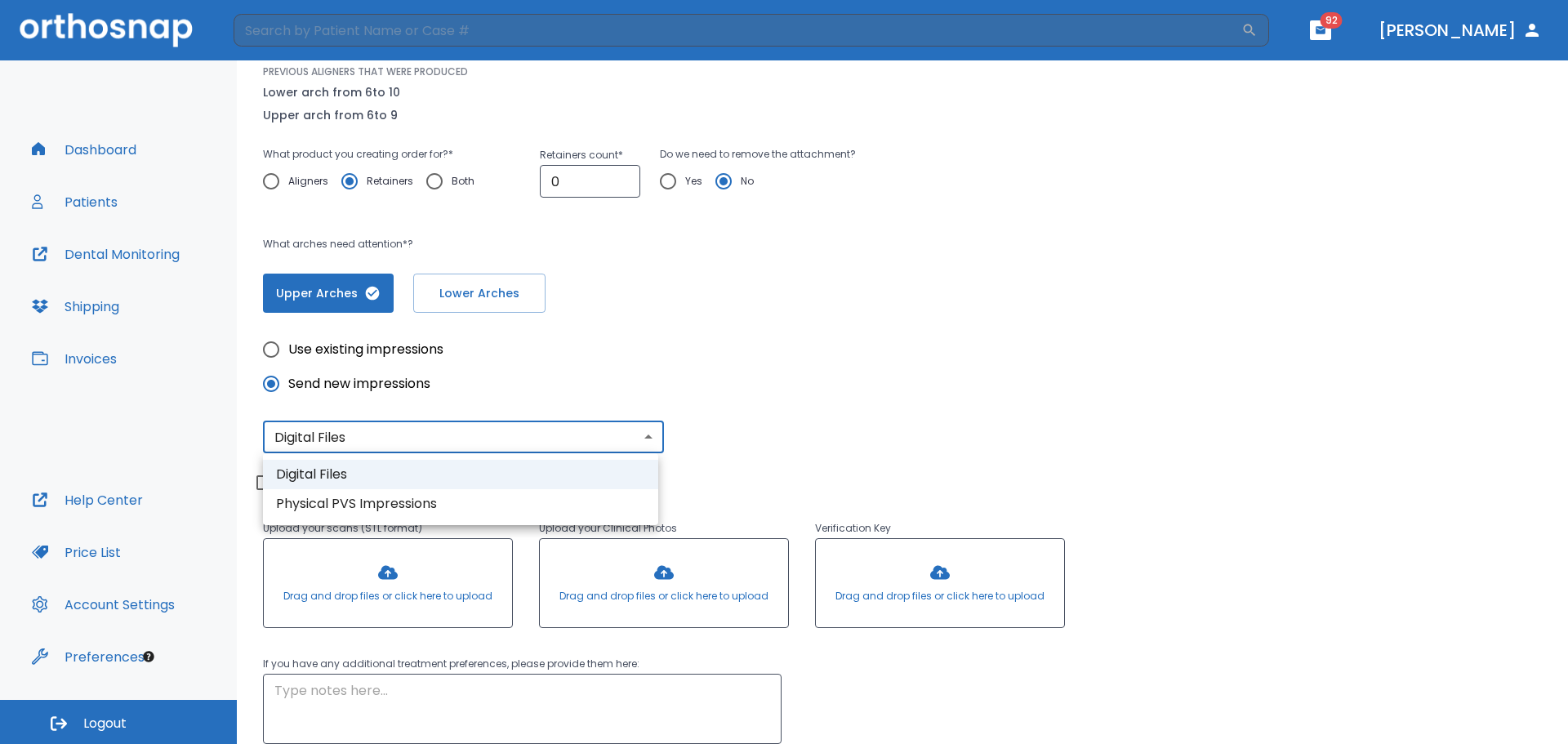
click at [333, 464] on li "Digital Files" at bounding box center [460, 474] width 395 height 29
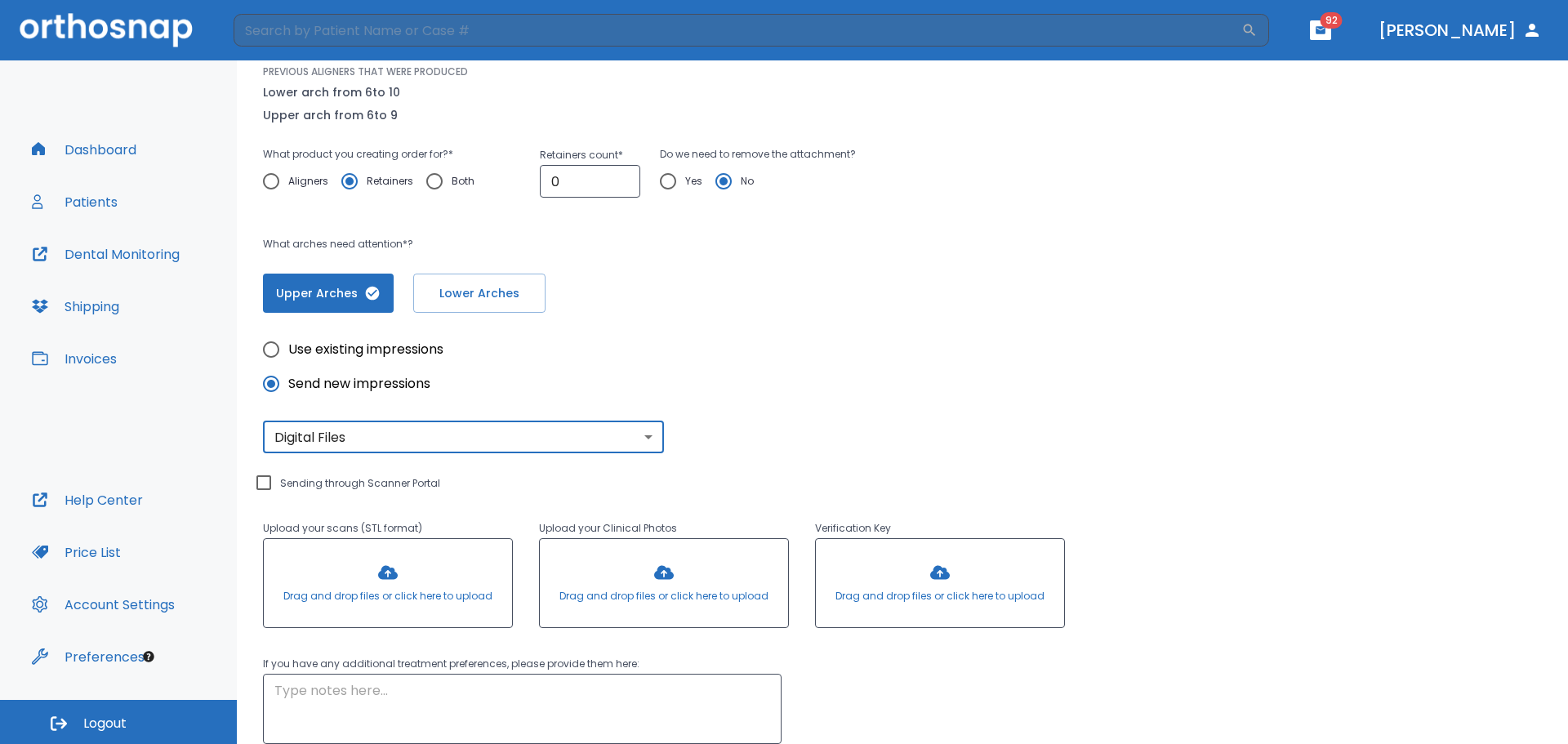
click at [273, 476] on input "Sending through Scanner Portal" at bounding box center [264, 482] width 20 height 20
checkbox input "true"
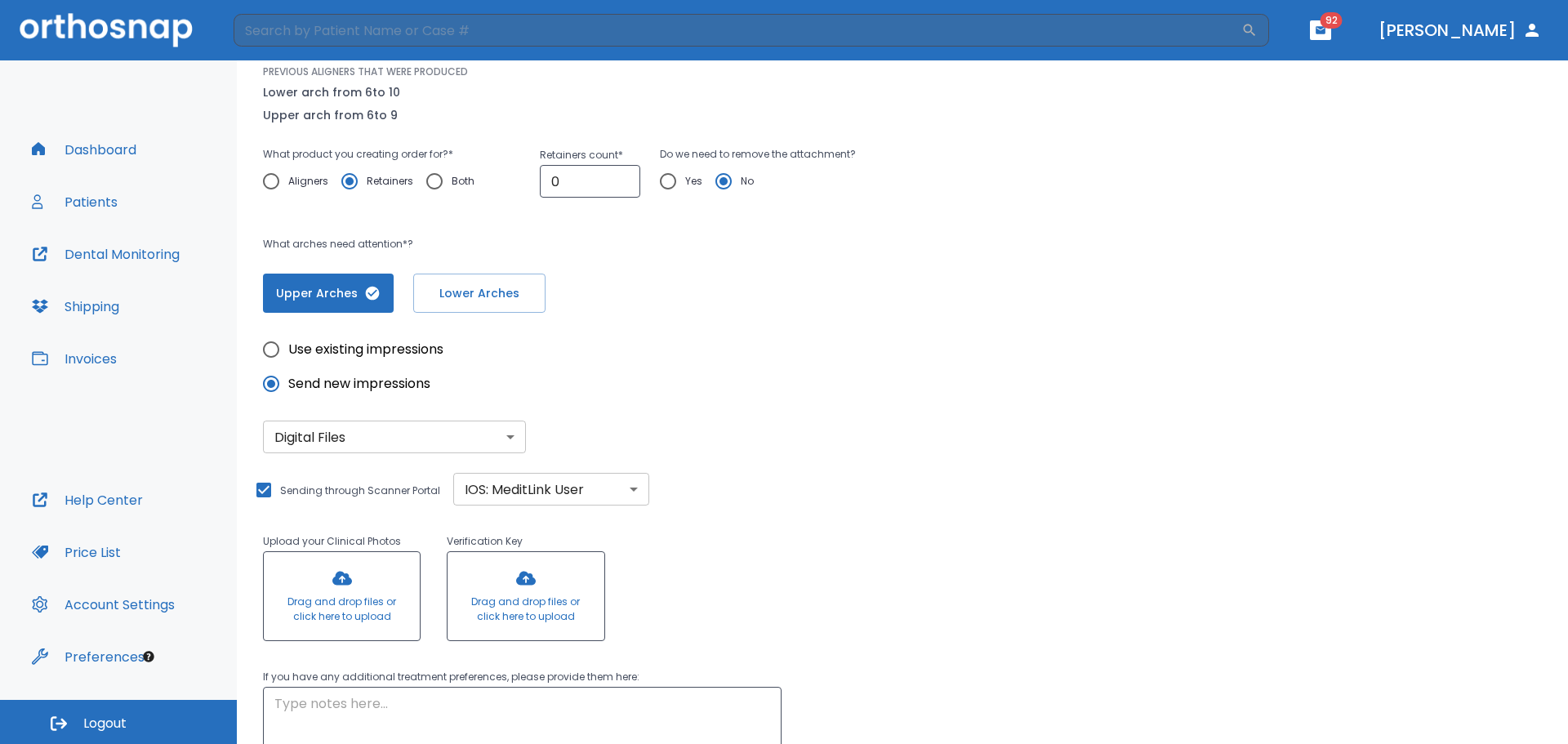
scroll to position [354, 0]
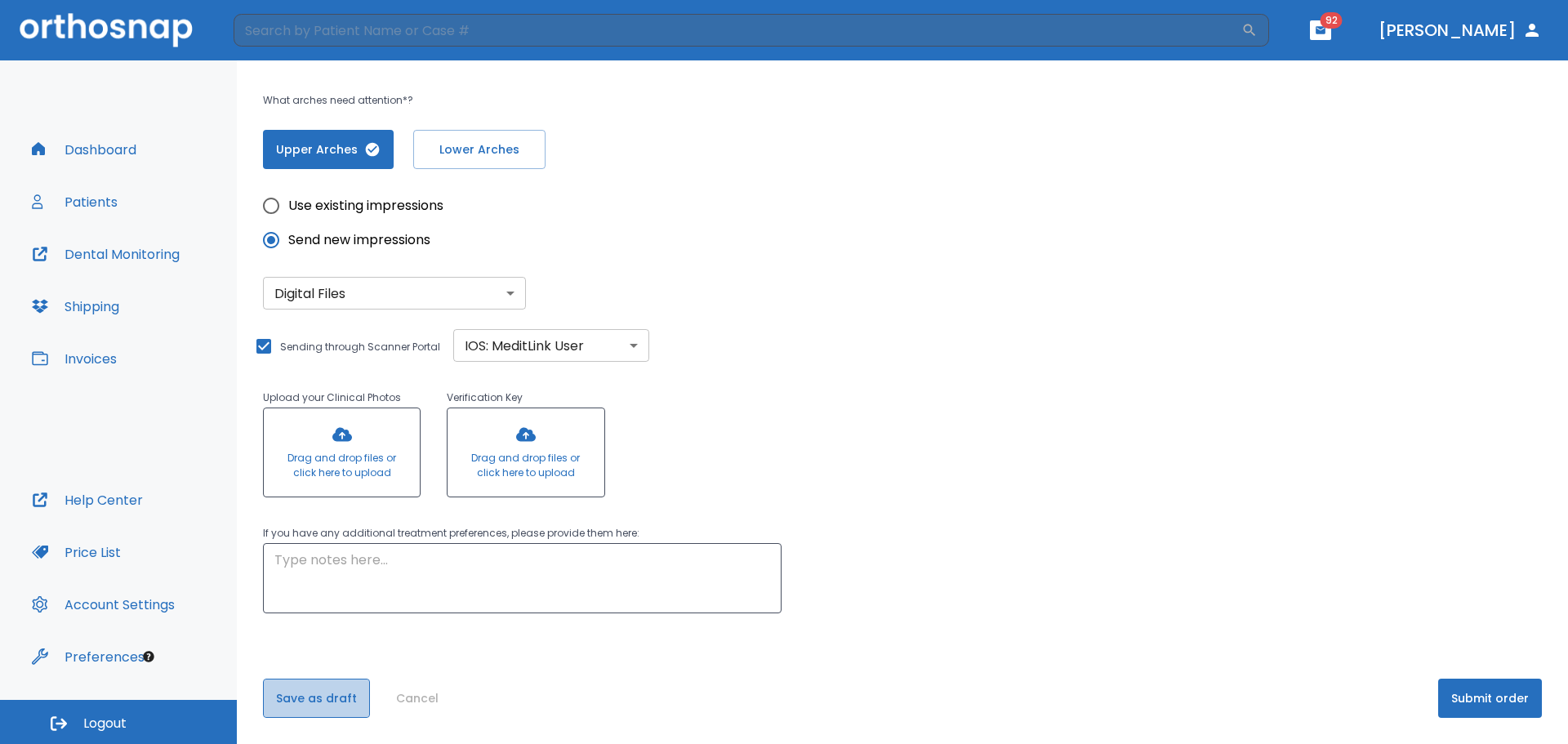
click at [316, 687] on button "Save as draft" at bounding box center [316, 699] width 107 height 40
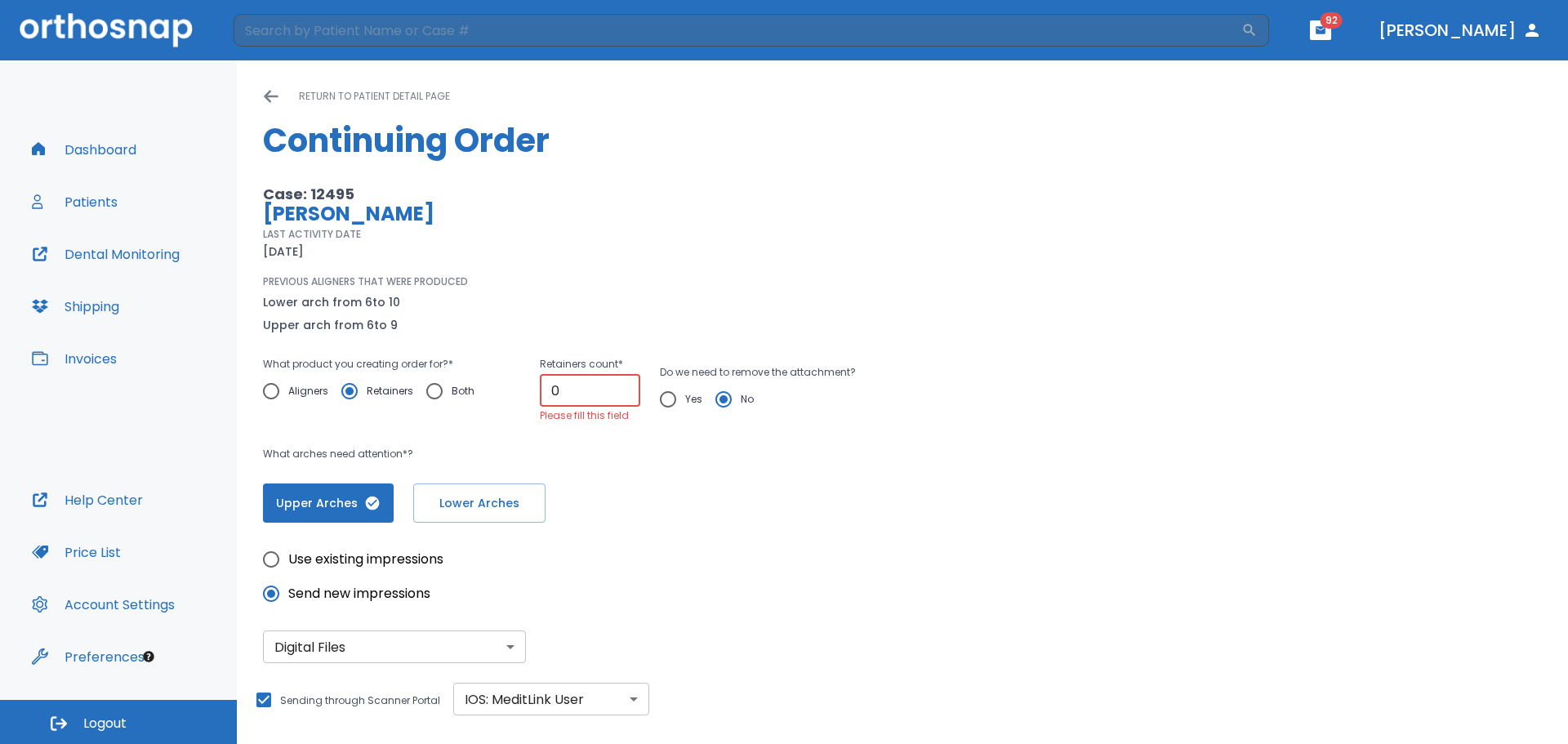
click at [595, 383] on input "0" at bounding box center [589, 390] width 101 height 33
click at [619, 381] on input "1" at bounding box center [589, 391] width 101 height 33
click at [619, 381] on input "2" at bounding box center [589, 391] width 101 height 33
click at [619, 381] on input "3" at bounding box center [589, 391] width 101 height 33
click at [623, 397] on input "2" at bounding box center [589, 391] width 101 height 33
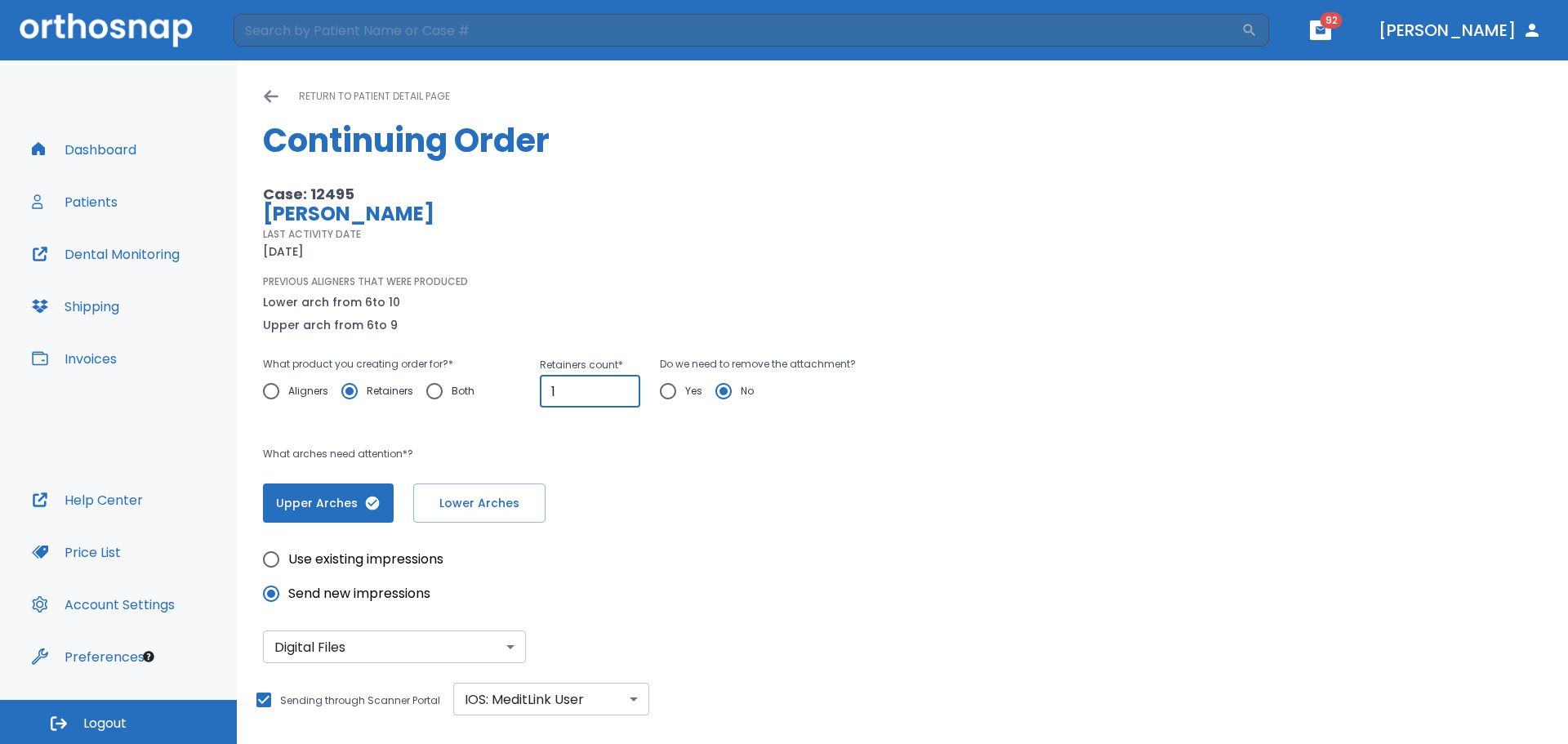
type input "1"
click at [623, 397] on input "1" at bounding box center [589, 391] width 101 height 33
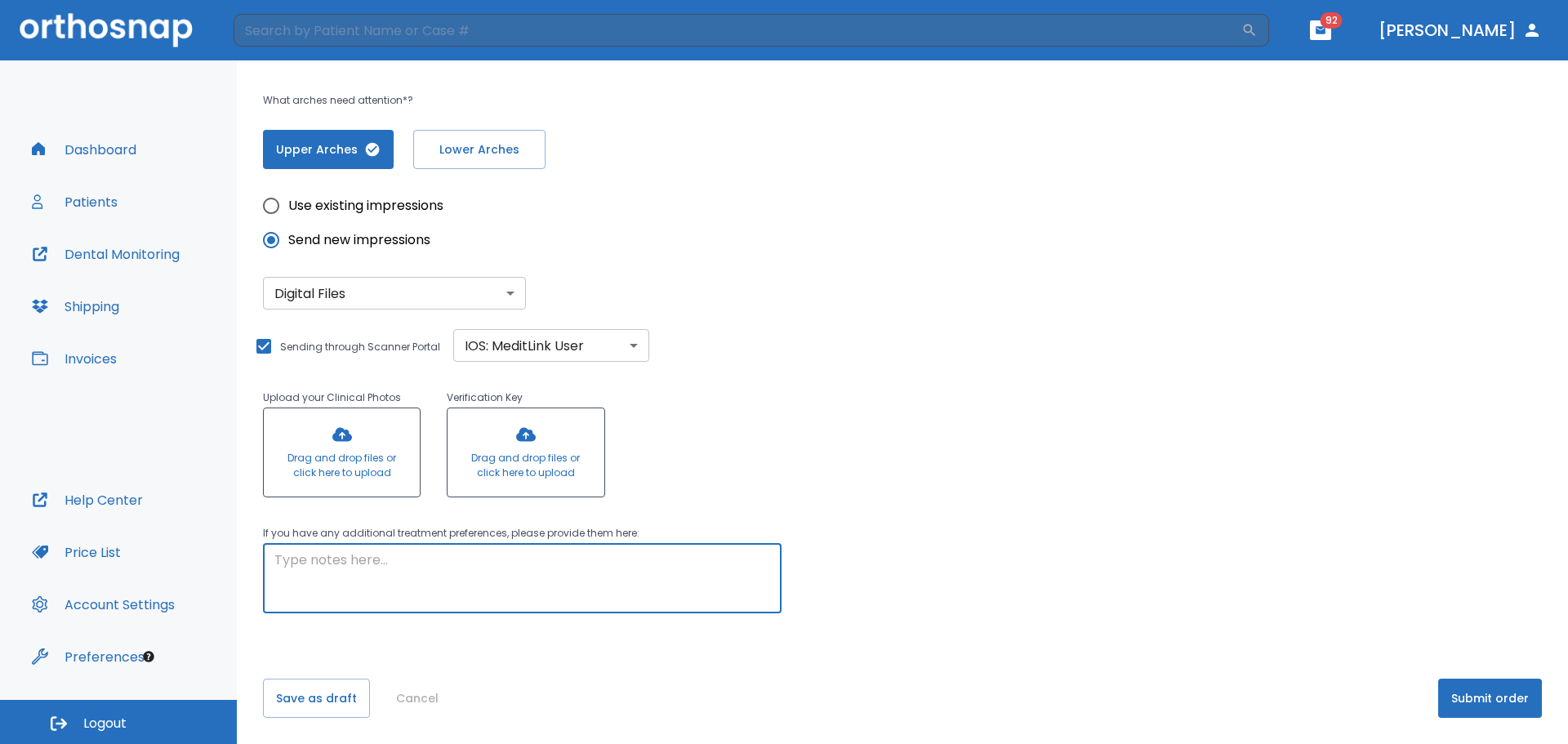
click at [439, 566] on textarea at bounding box center [521, 579] width 496 height 57
type textarea "#8 rotation and #10 slight extrusion"
click at [1462, 689] on button "Submit order" at bounding box center [1490, 699] width 104 height 40
